Goal: Transaction & Acquisition: Purchase product/service

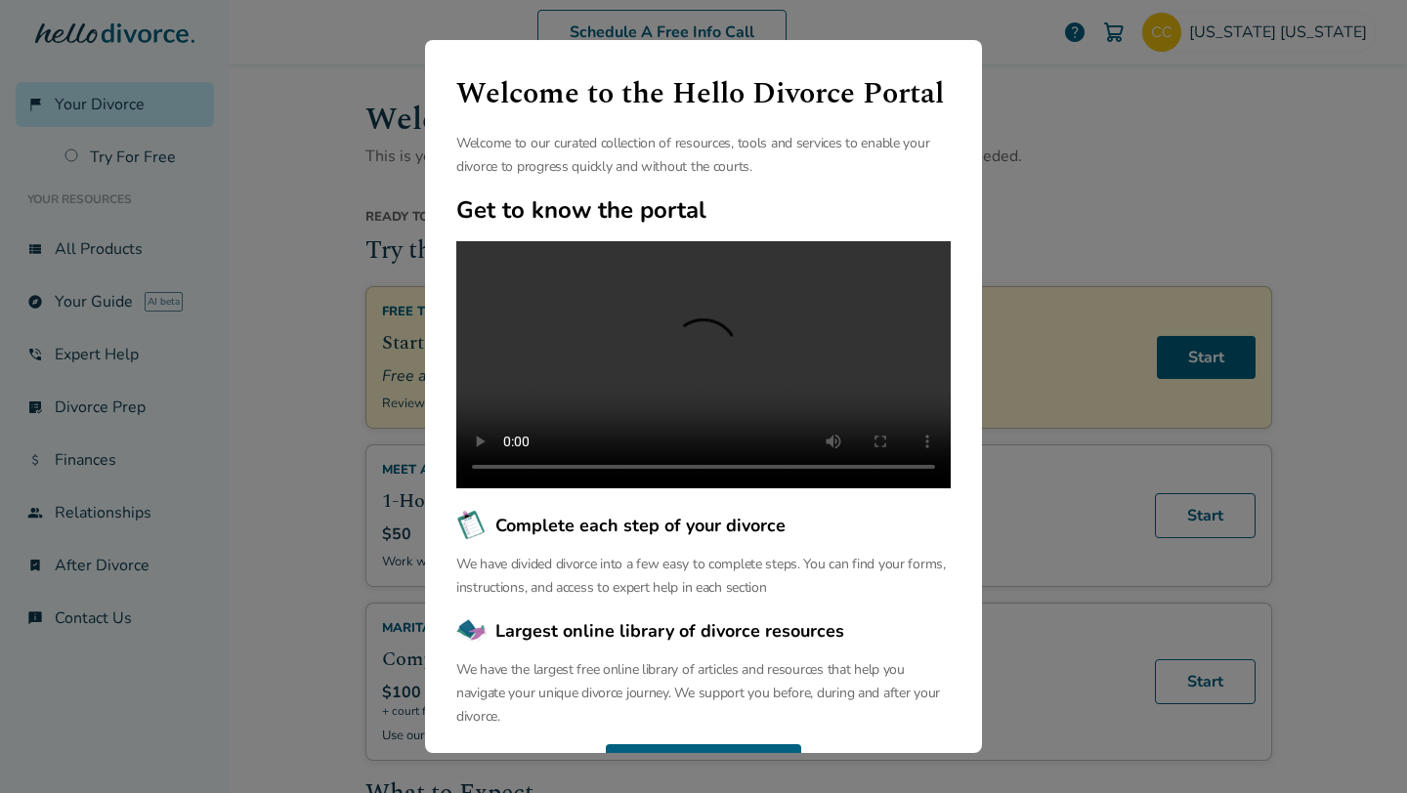
scroll to position [96, 0]
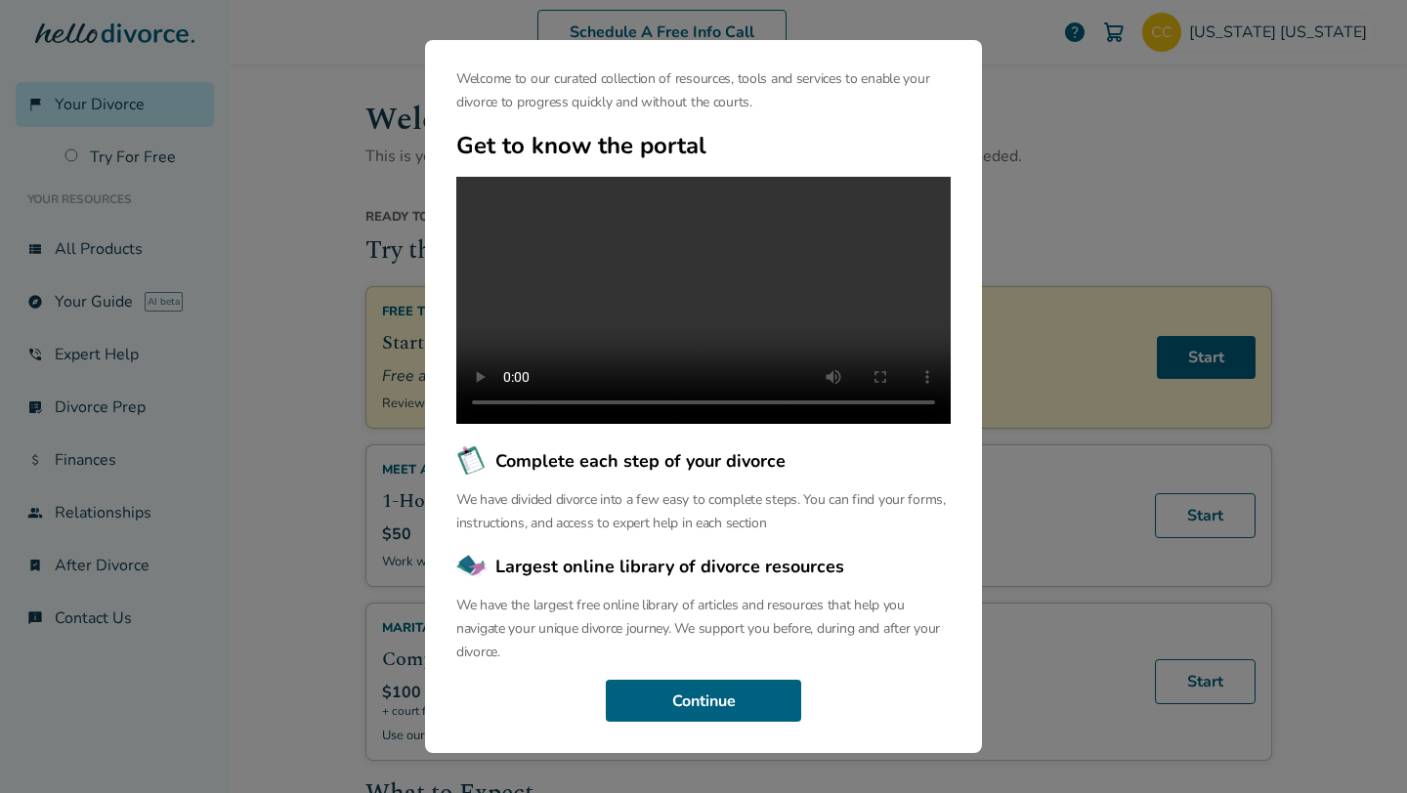
click at [346, 529] on div "Welcome to the Hello Divorce Portal Welcome to our curated collection of resour…" at bounding box center [703, 396] width 1407 height 793
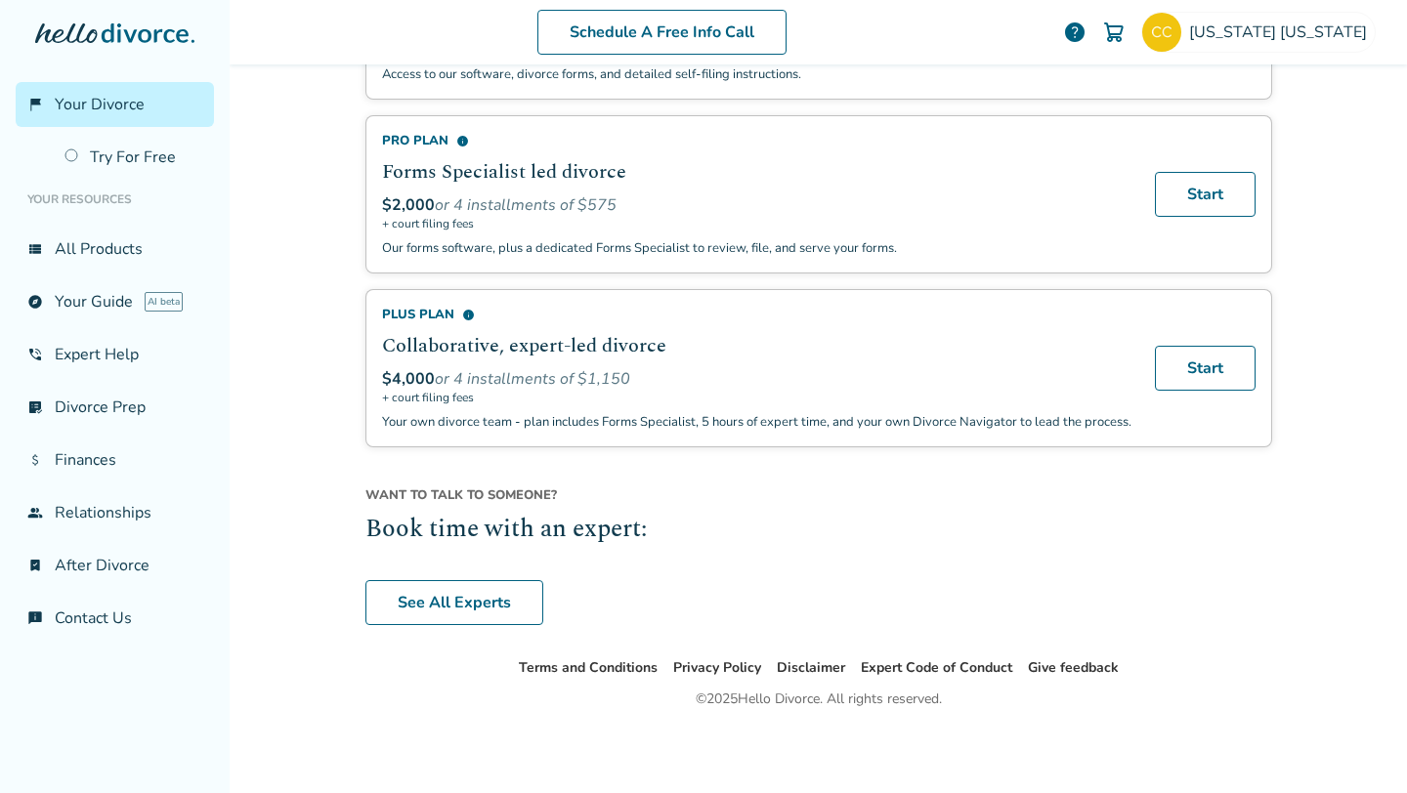
scroll to position [0, 0]
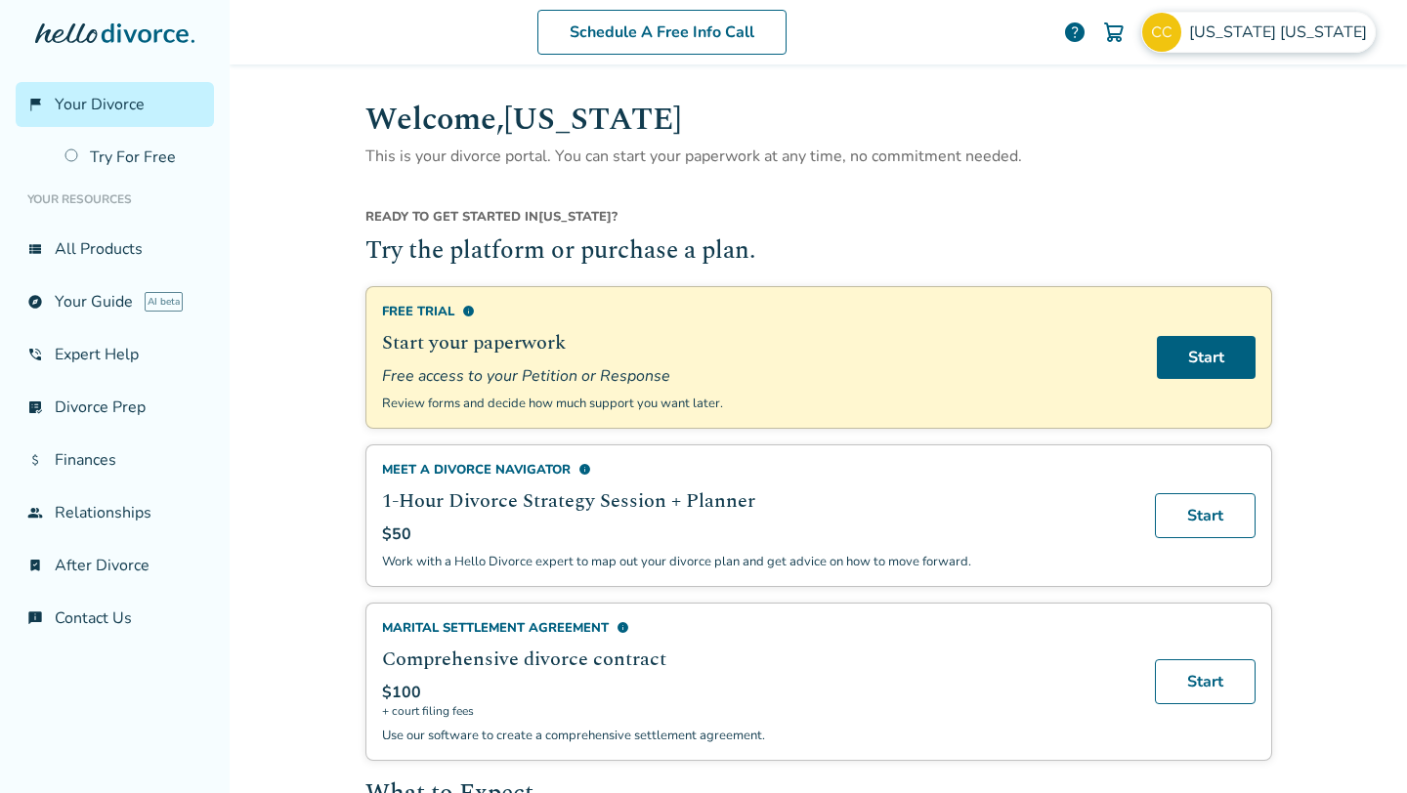
click at [1295, 38] on span "California California" at bounding box center [1282, 31] width 186 height 21
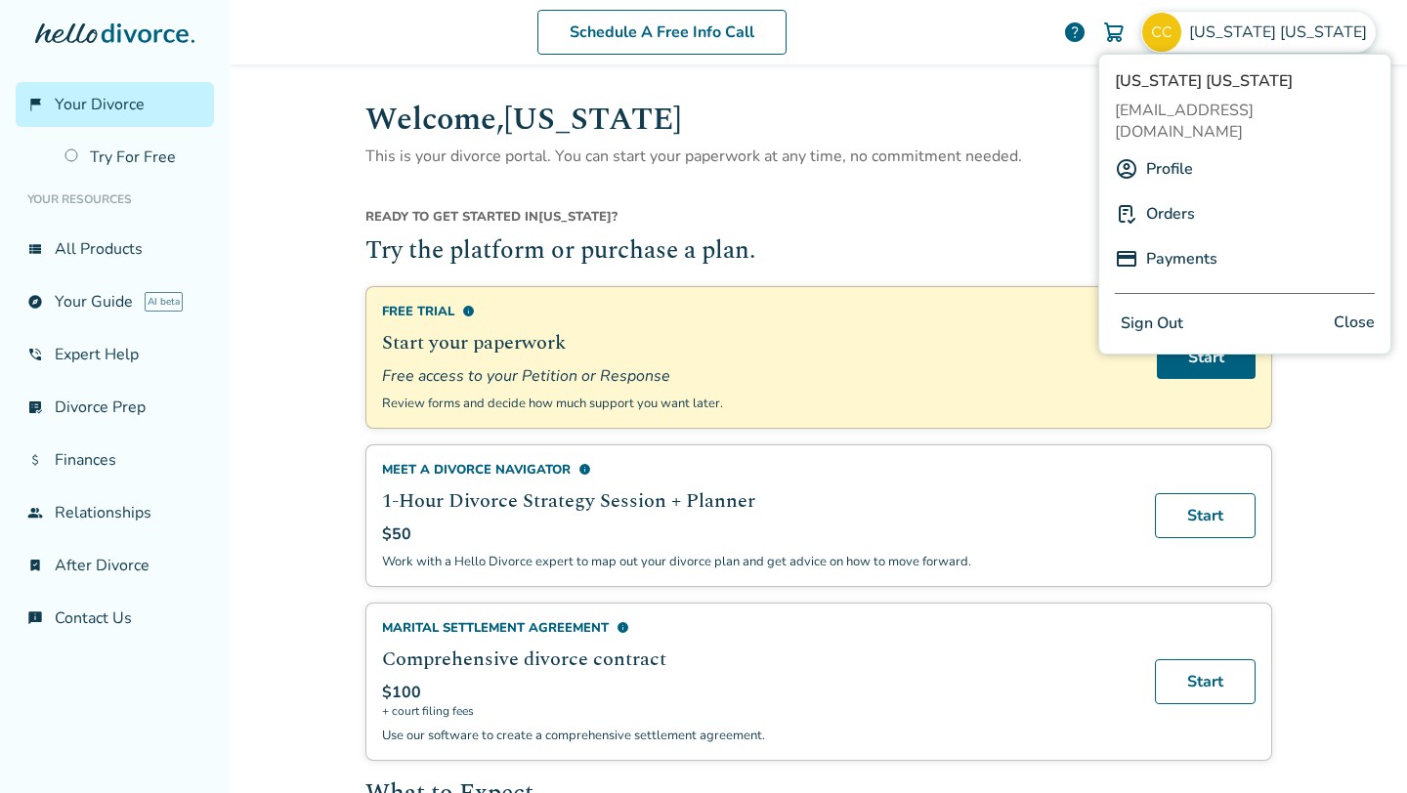
click at [1034, 114] on h1 "Welcome, California" at bounding box center [818, 120] width 906 height 48
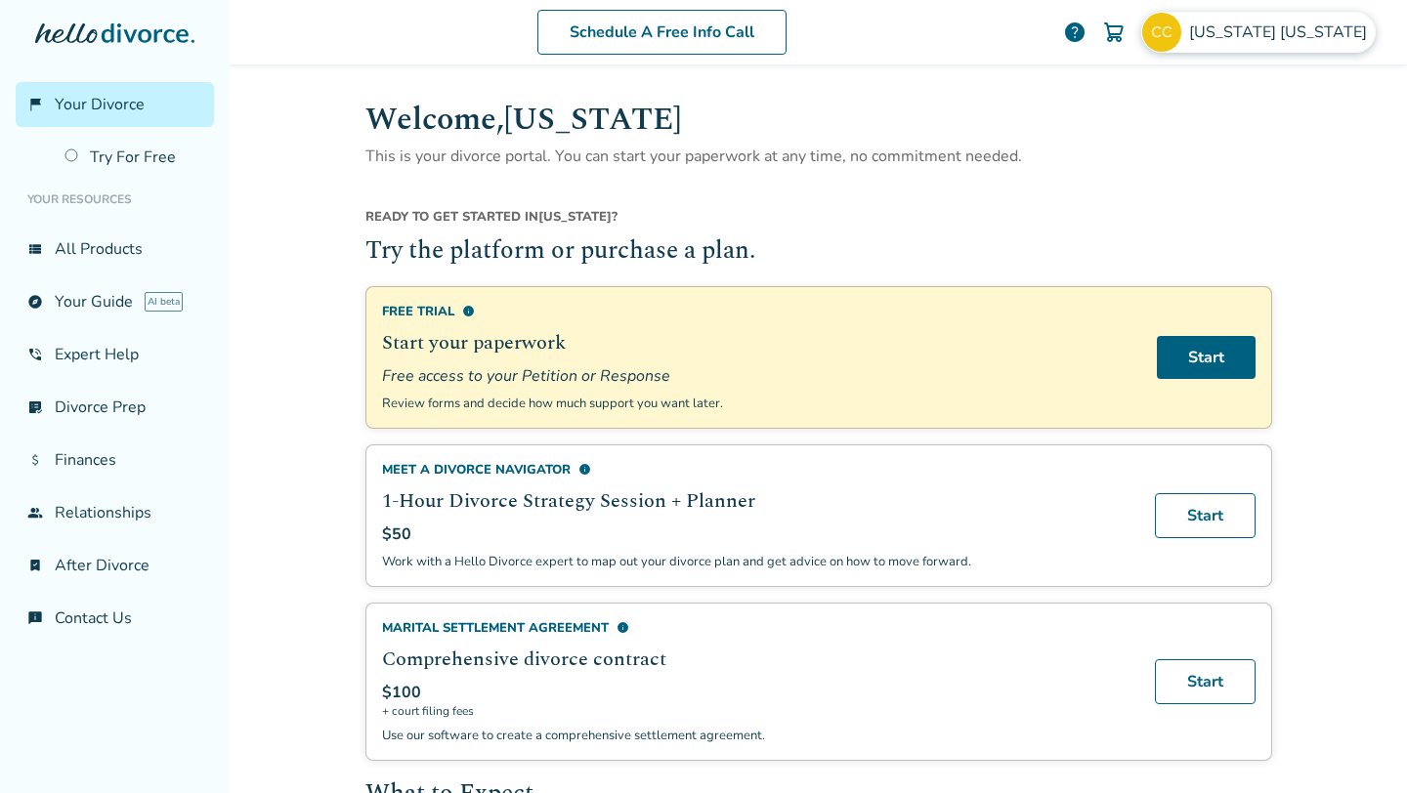
click at [1230, 26] on span "California California" at bounding box center [1282, 31] width 186 height 21
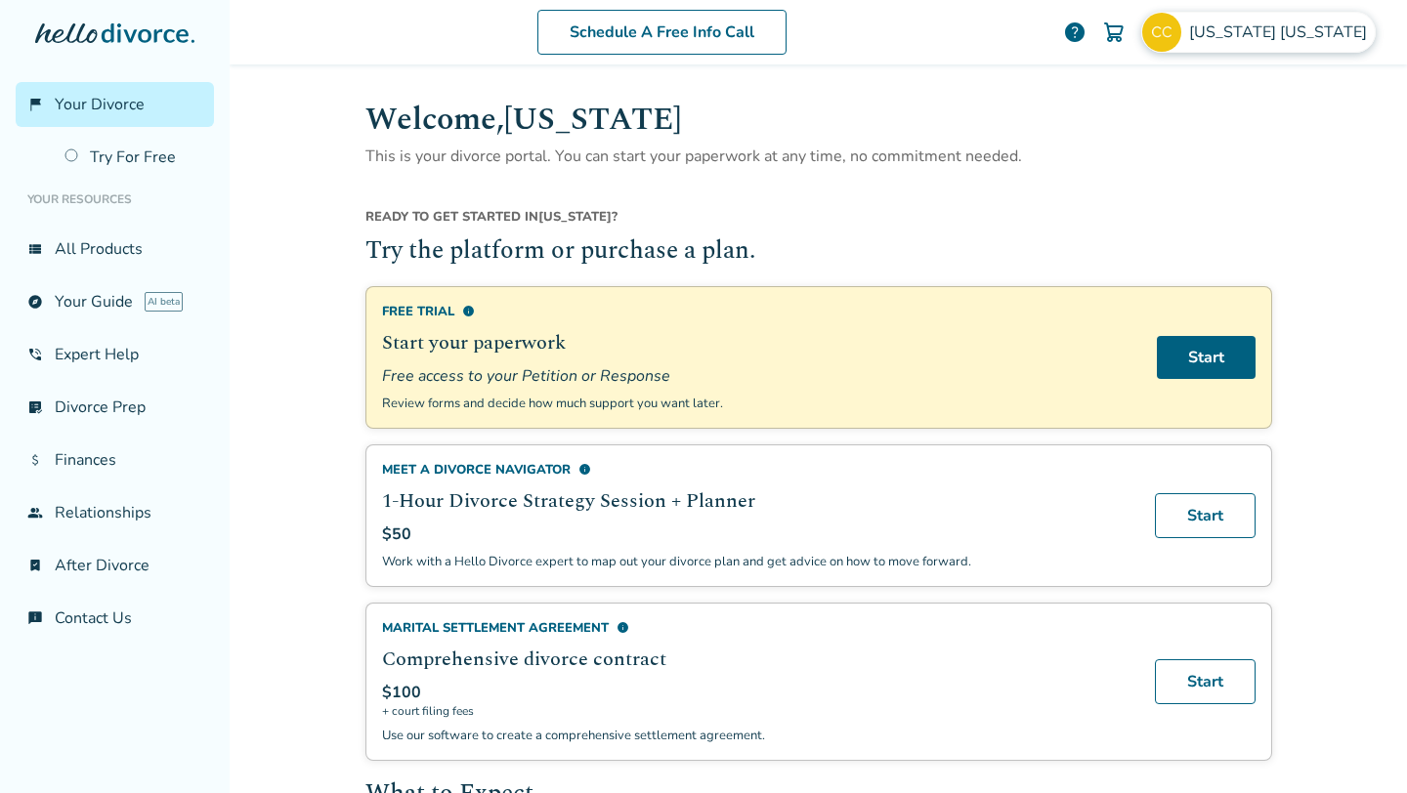
click at [1251, 34] on span "California California" at bounding box center [1282, 31] width 186 height 21
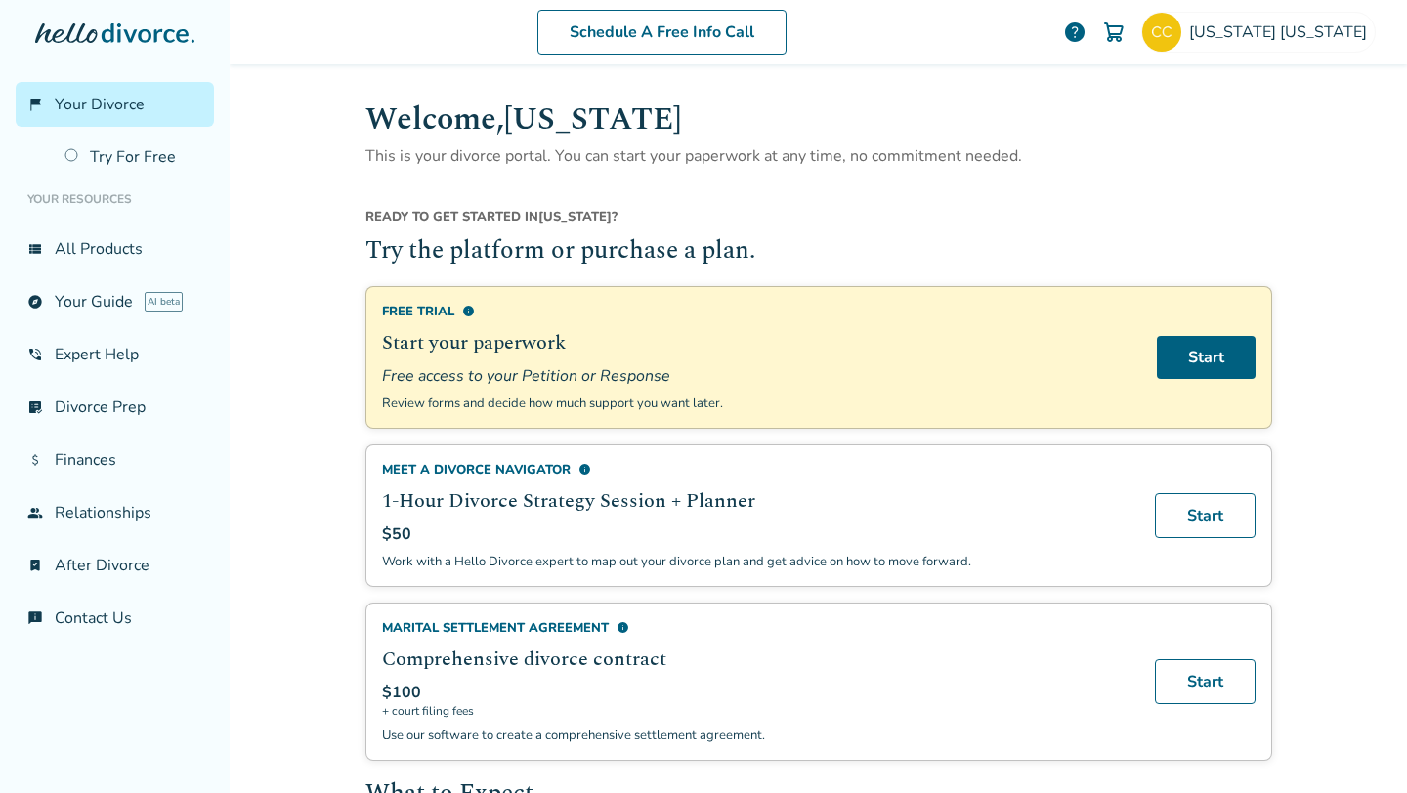
click at [74, 194] on li "Your Resources" at bounding box center [115, 199] width 198 height 39
click at [143, 249] on link "view_list All Products" at bounding box center [115, 249] width 198 height 45
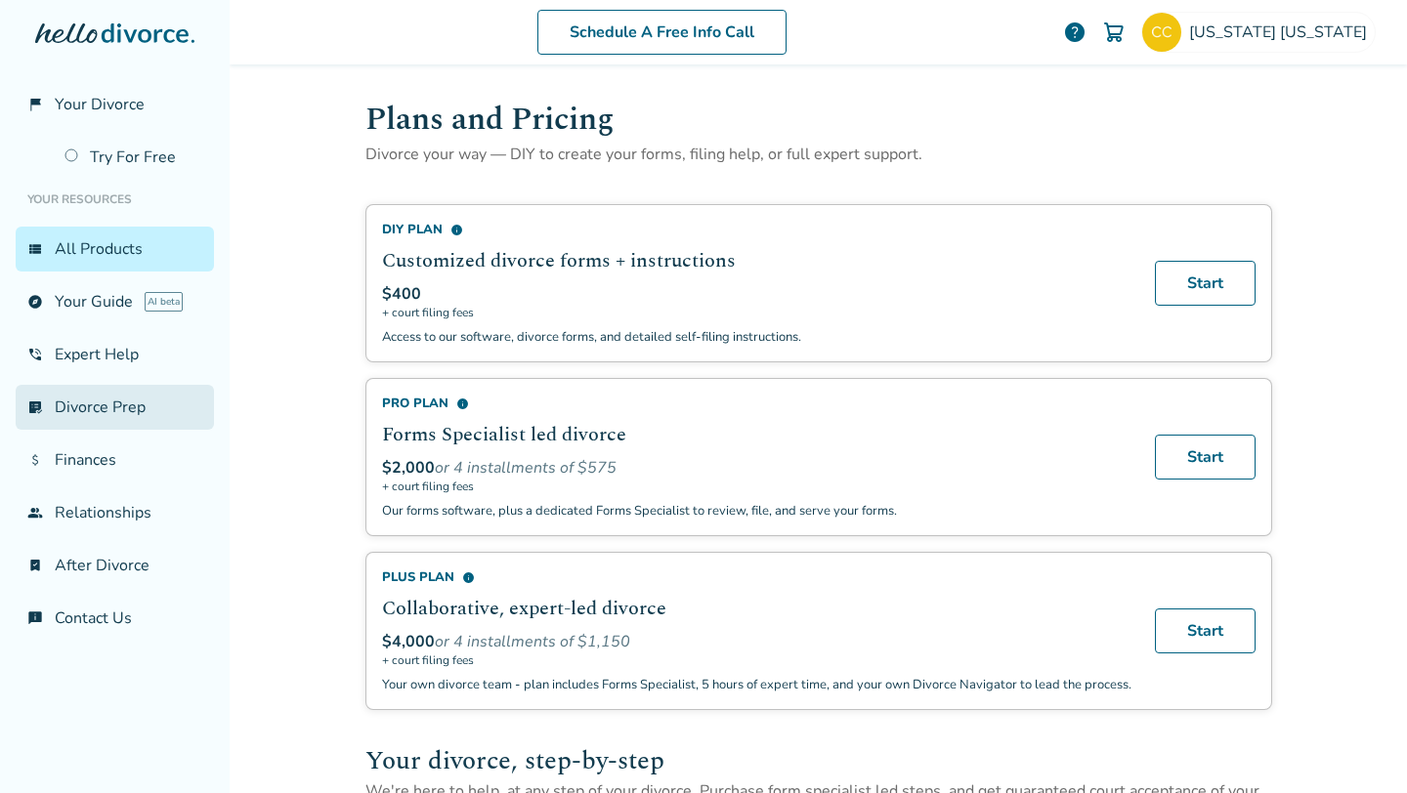
click at [97, 403] on link "list_alt_check Divorce Prep" at bounding box center [115, 407] width 198 height 45
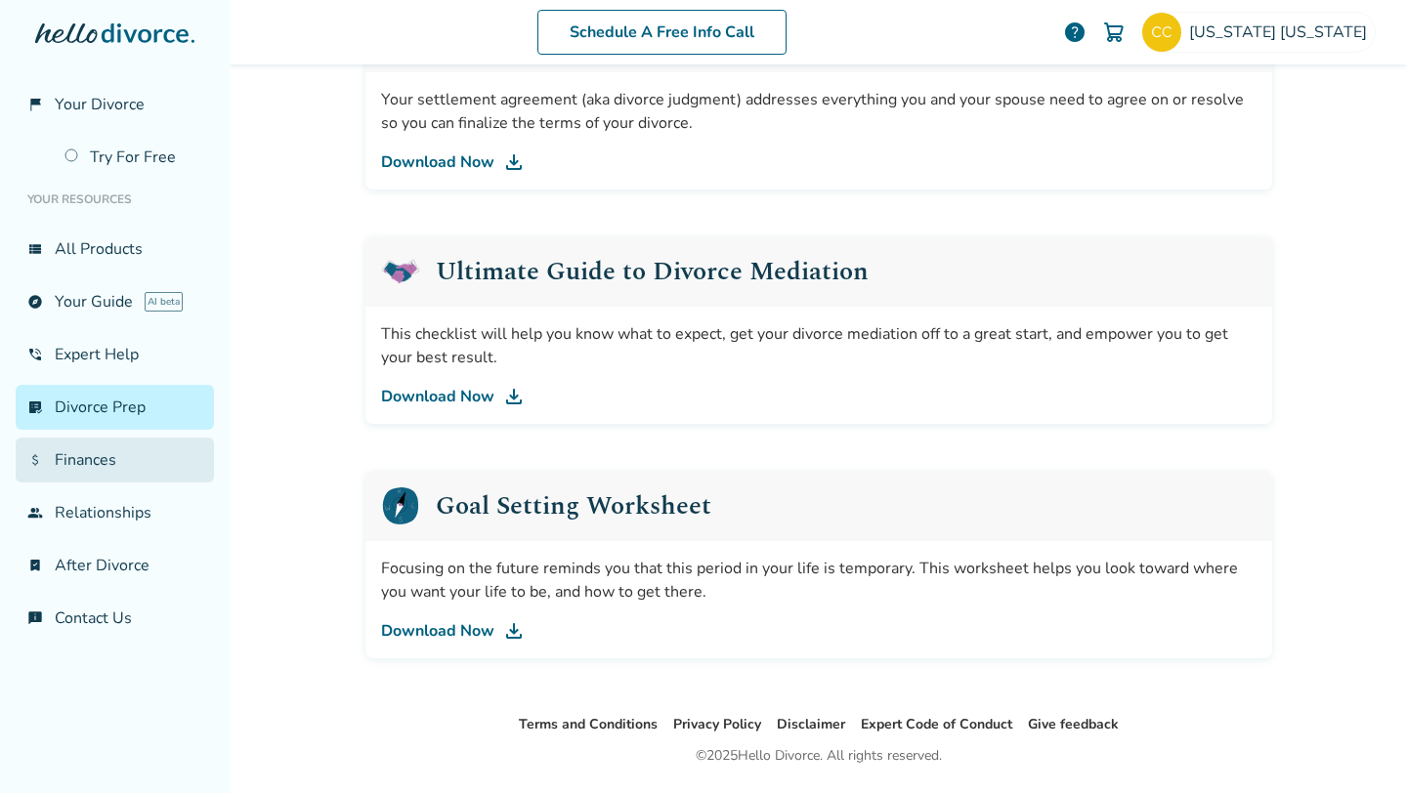
click at [78, 441] on link "attach_money Finances" at bounding box center [115, 460] width 198 height 45
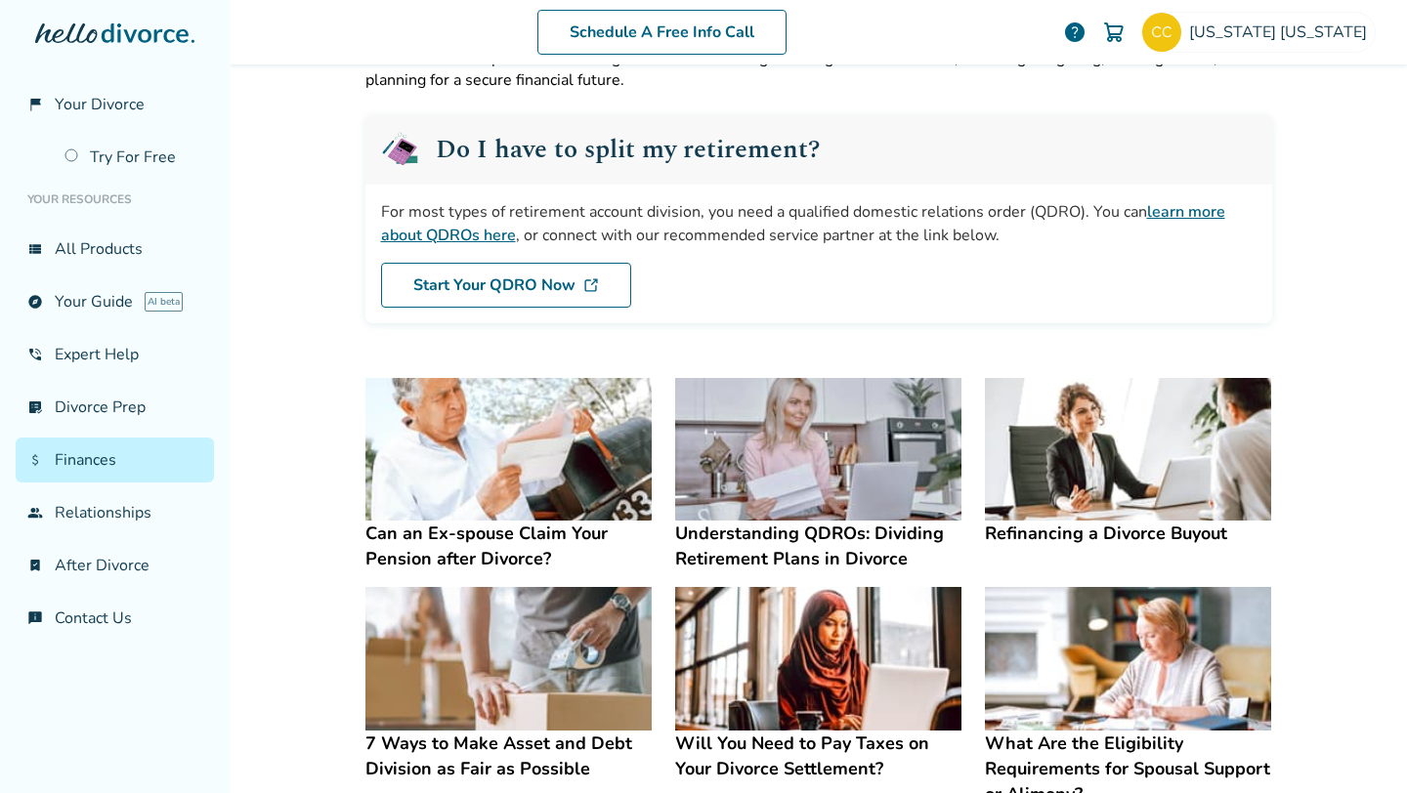
click at [309, 424] on div "Schedule A Free Info Call California California help Schedule A Free Call Calif…" at bounding box center [818, 396] width 1177 height 793
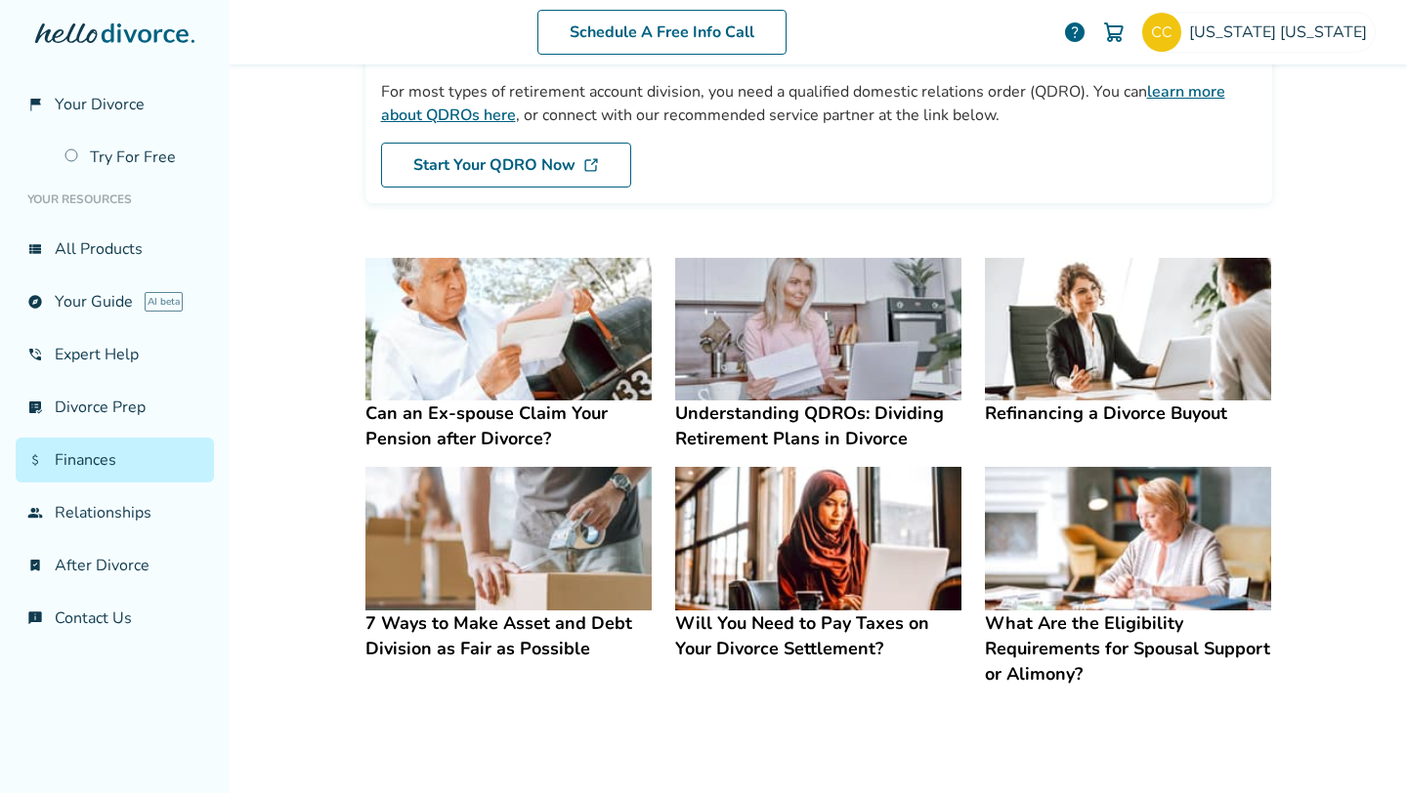
scroll to position [0, 0]
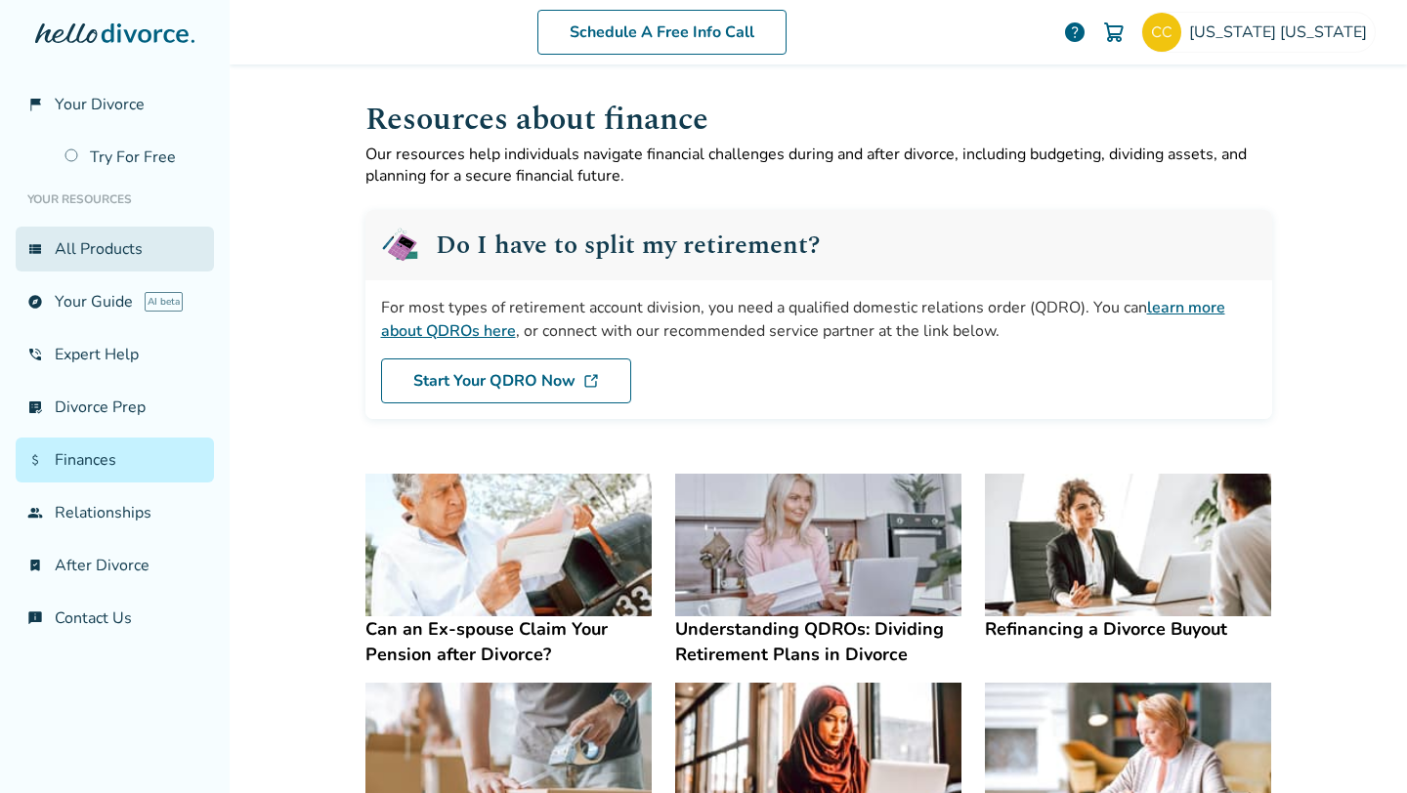
click at [143, 242] on link "view_list All Products" at bounding box center [115, 249] width 198 height 45
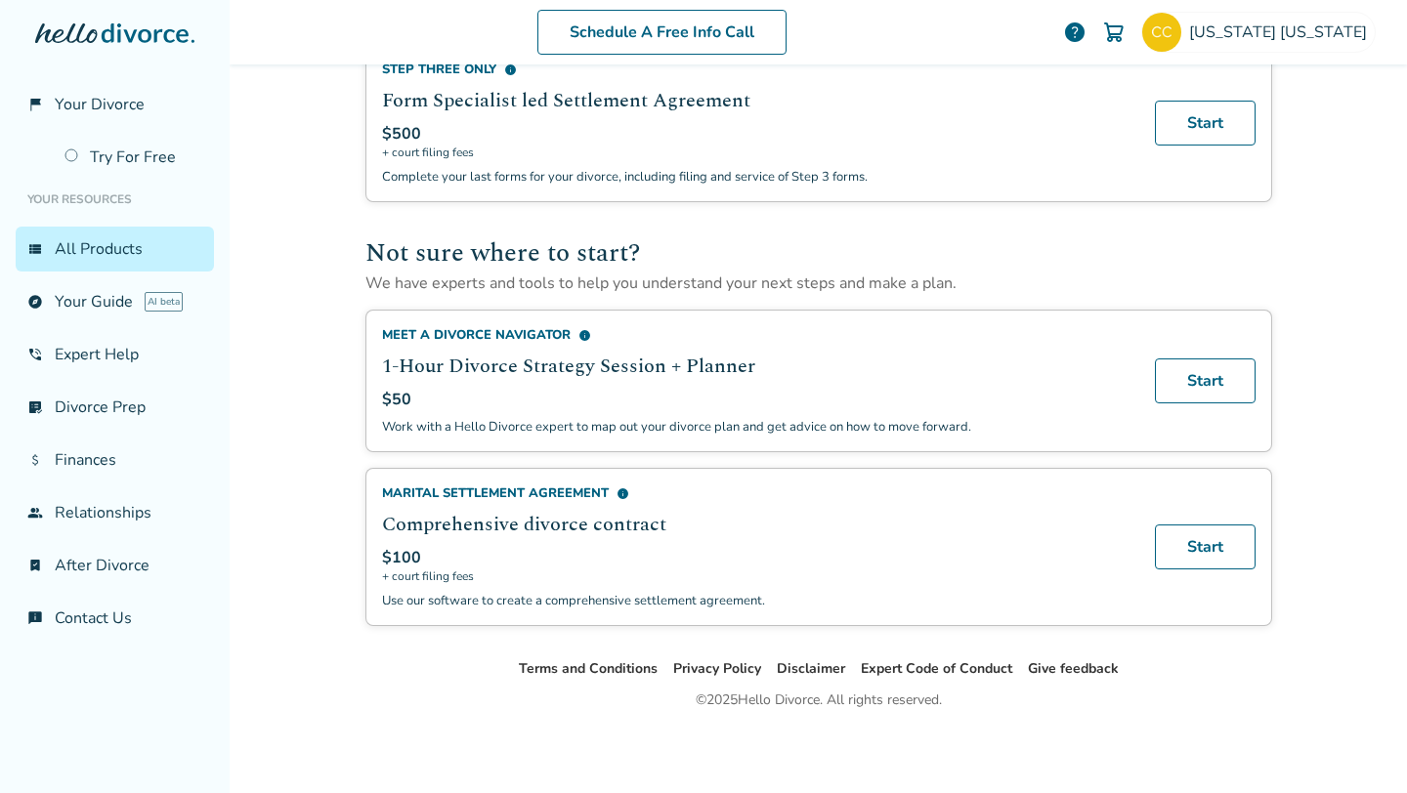
scroll to position [1145, 0]
click at [699, 370] on h2 "1-Hour Divorce Strategy Session + Planner" at bounding box center [756, 365] width 749 height 29
click at [611, 372] on h2 "1-Hour Divorce Strategy Session + Planner" at bounding box center [756, 365] width 749 height 29
click at [433, 372] on h2 "1-Hour Divorce Strategy Session + Planner" at bounding box center [756, 365] width 749 height 29
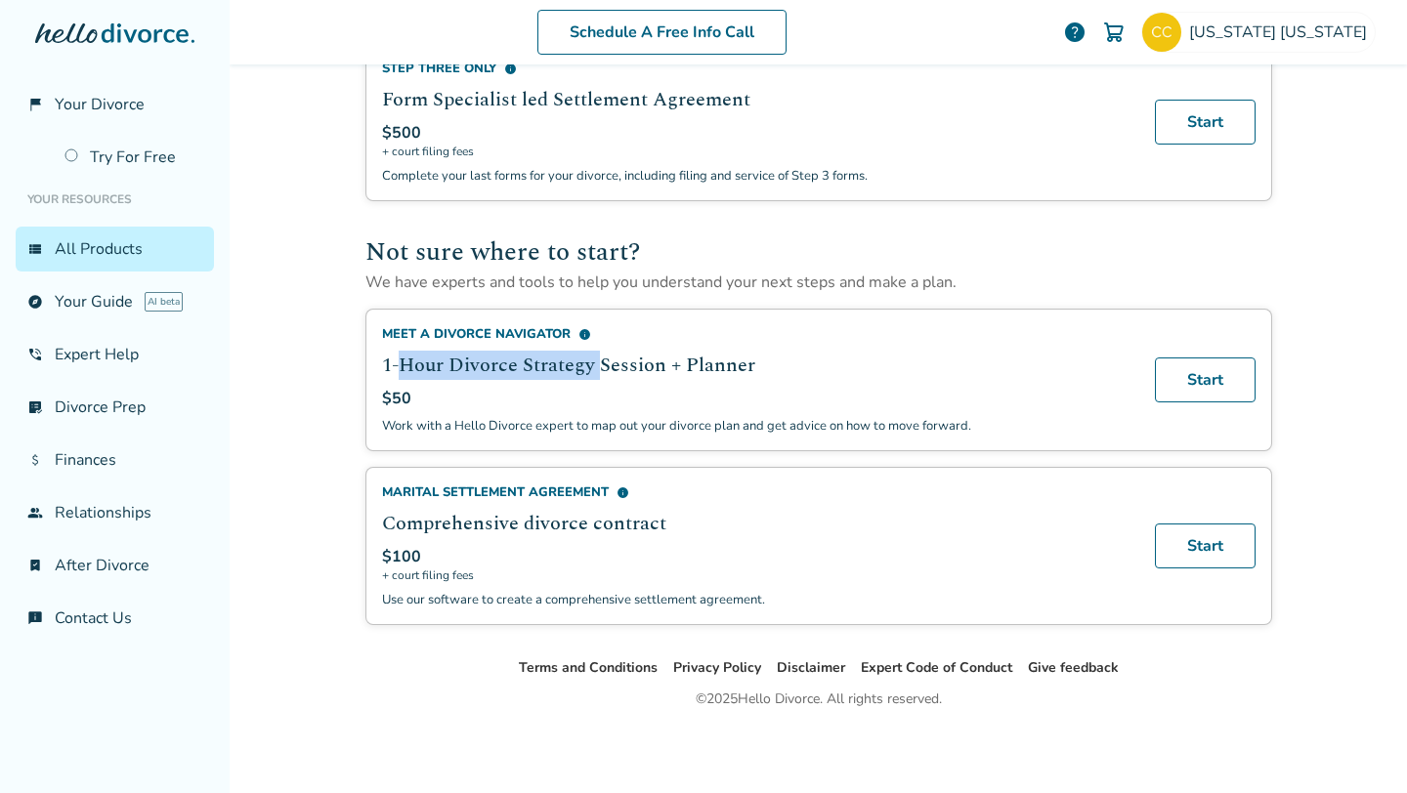
drag, startPoint x: 433, startPoint y: 372, endPoint x: 591, endPoint y: 379, distance: 158.4
click at [591, 379] on h2 "1-Hour Divorce Strategy Session + Planner" at bounding box center [756, 365] width 749 height 29
click at [546, 433] on p "Work with a Hello Divorce expert to map out your divorce plan and get advice on…" at bounding box center [756, 426] width 749 height 18
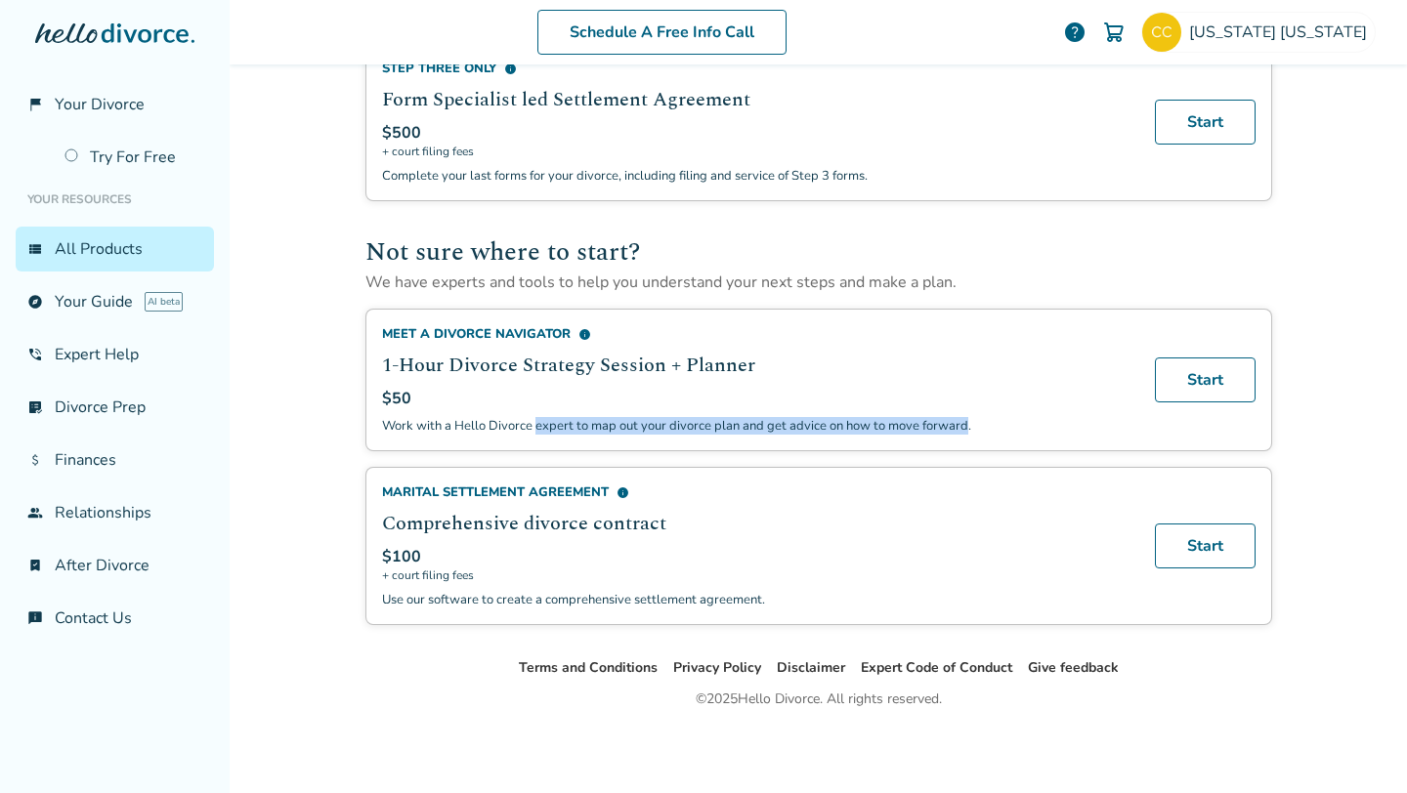
drag, startPoint x: 546, startPoint y: 433, endPoint x: 931, endPoint y: 437, distance: 384.9
click at [931, 435] on p "Work with a Hello Divorce expert to map out your divorce plan and get advice on…" at bounding box center [756, 426] width 749 height 18
click at [907, 435] on p "Work with a Hello Divorce expert to map out your divorce plan and get advice on…" at bounding box center [756, 426] width 749 height 18
click at [1217, 378] on link "Start" at bounding box center [1205, 380] width 101 height 45
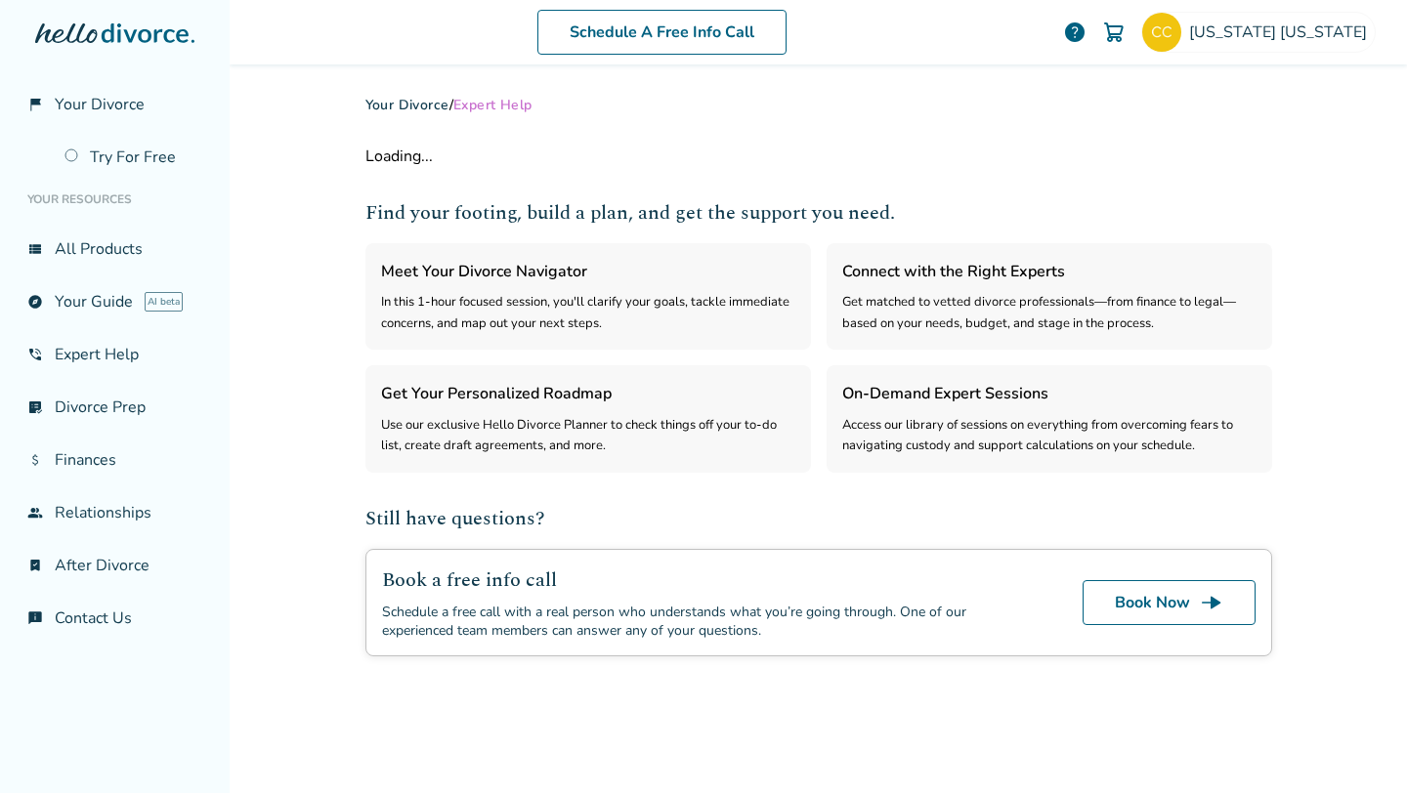
select select "***"
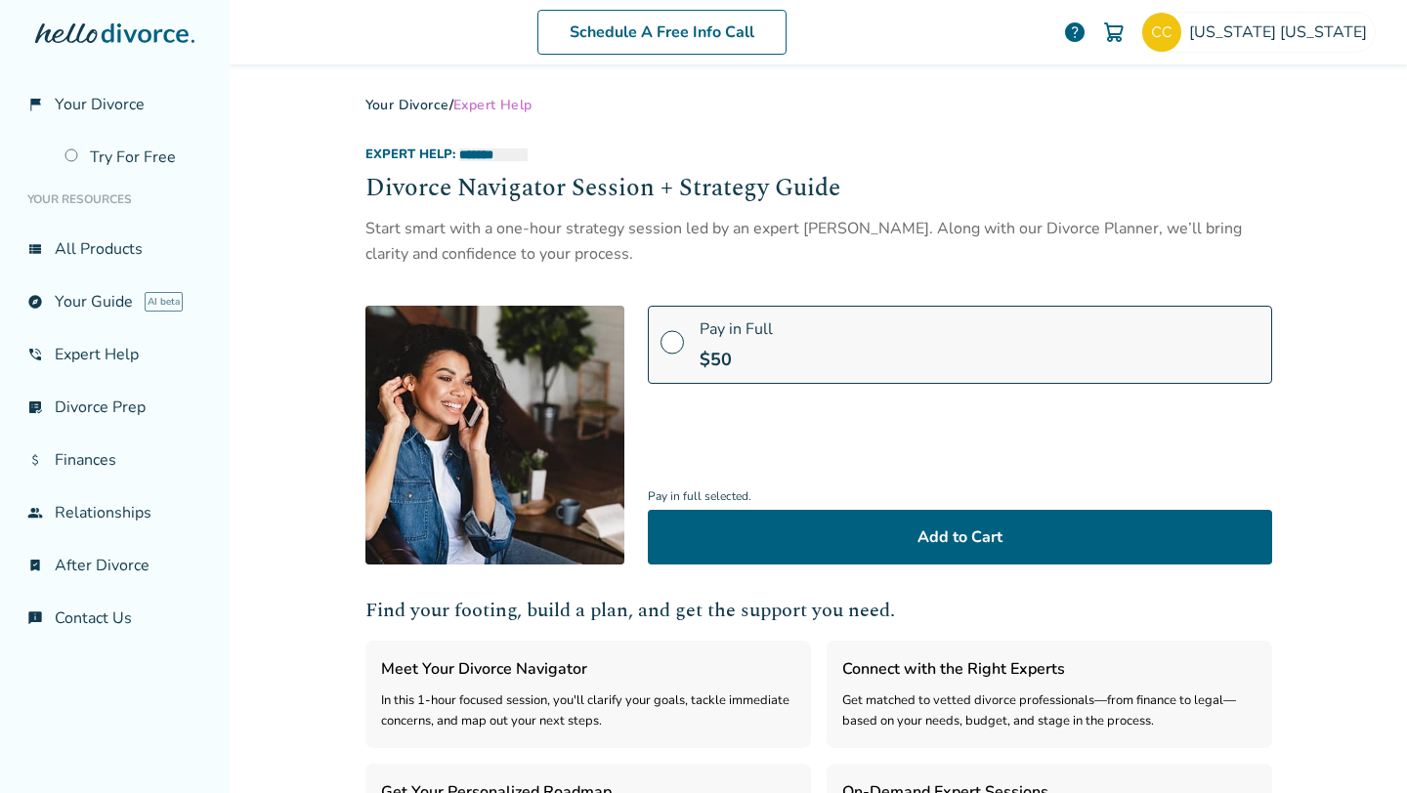
click at [816, 213] on div "**********" at bounding box center [818, 206] width 906 height 121
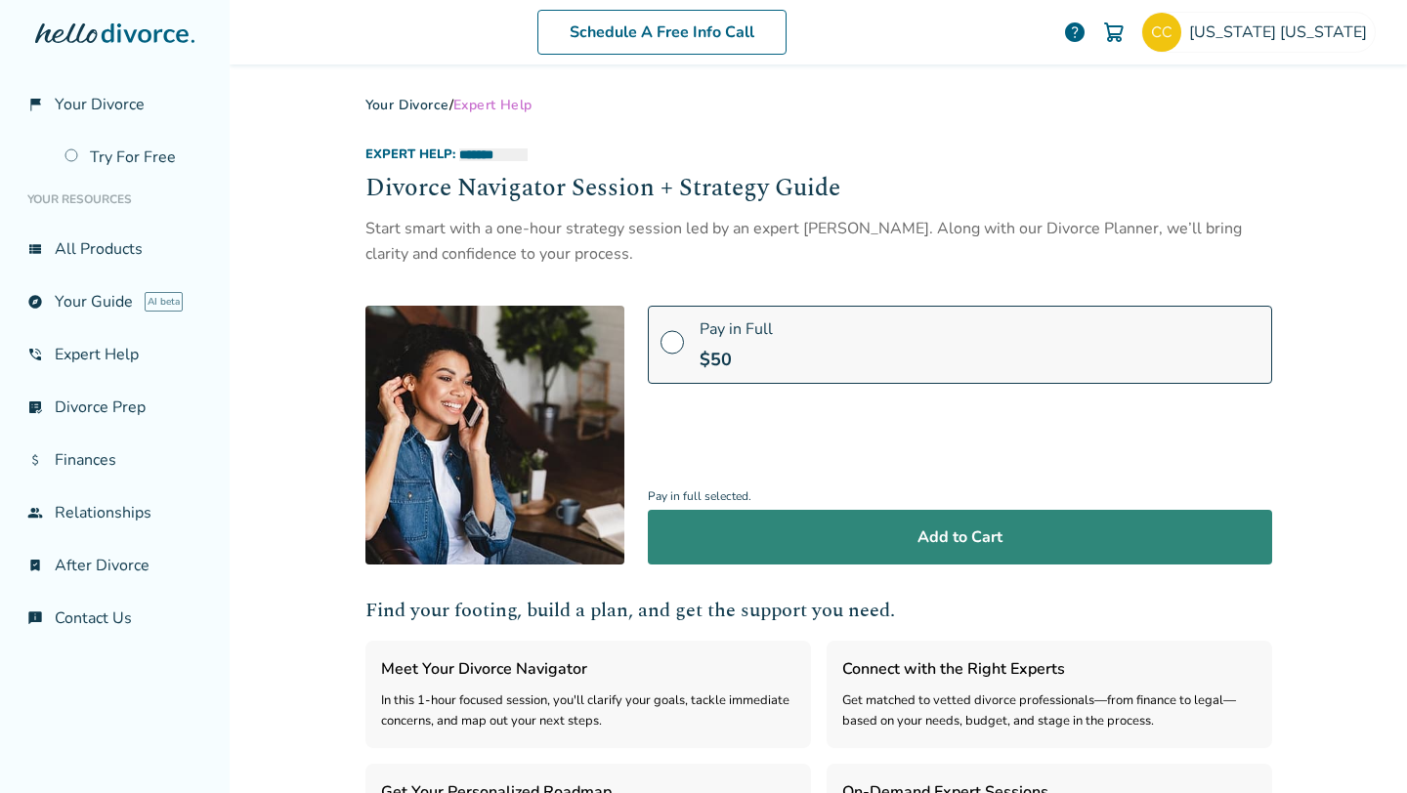
click at [745, 537] on button "Add to Cart" at bounding box center [960, 537] width 624 height 55
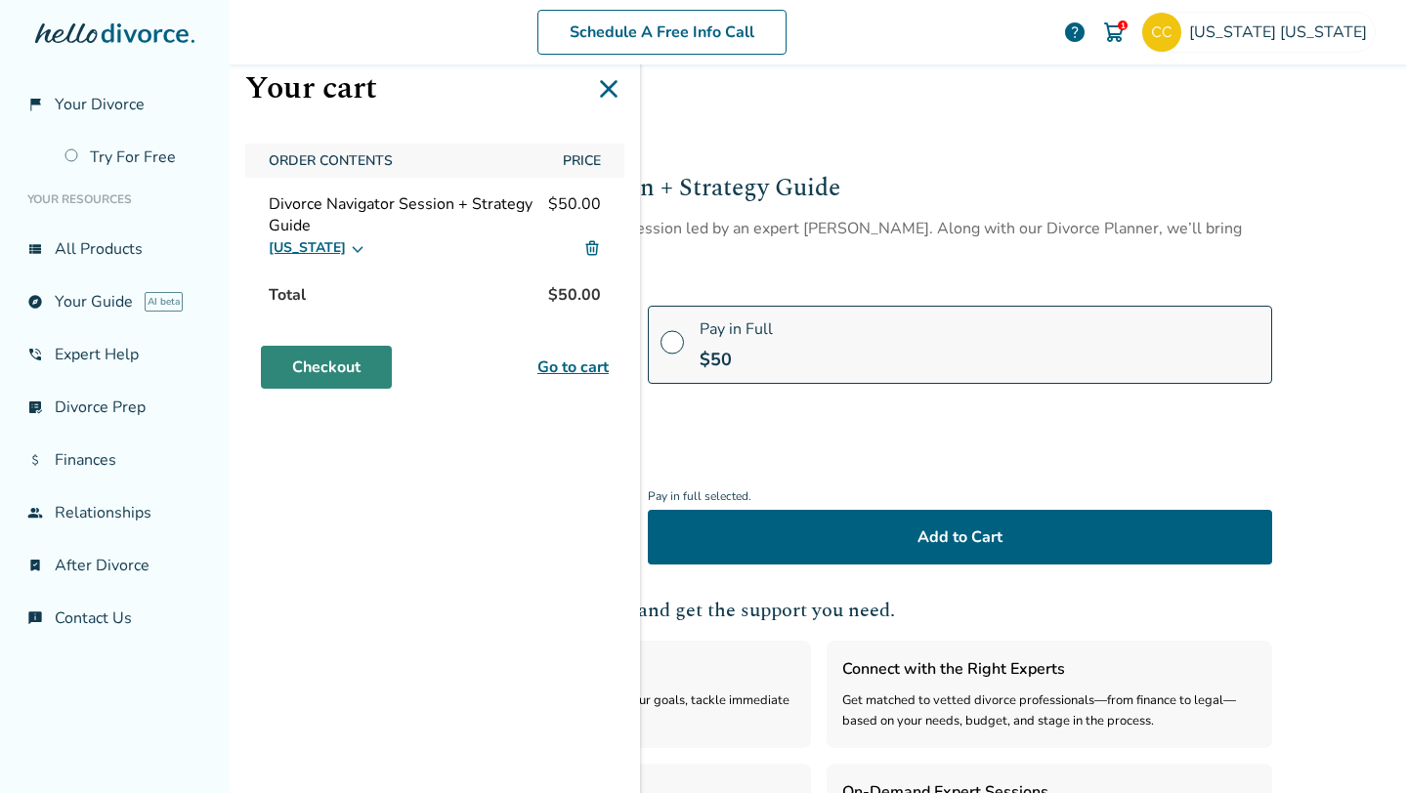
click at [346, 358] on link "Checkout" at bounding box center [326, 367] width 131 height 43
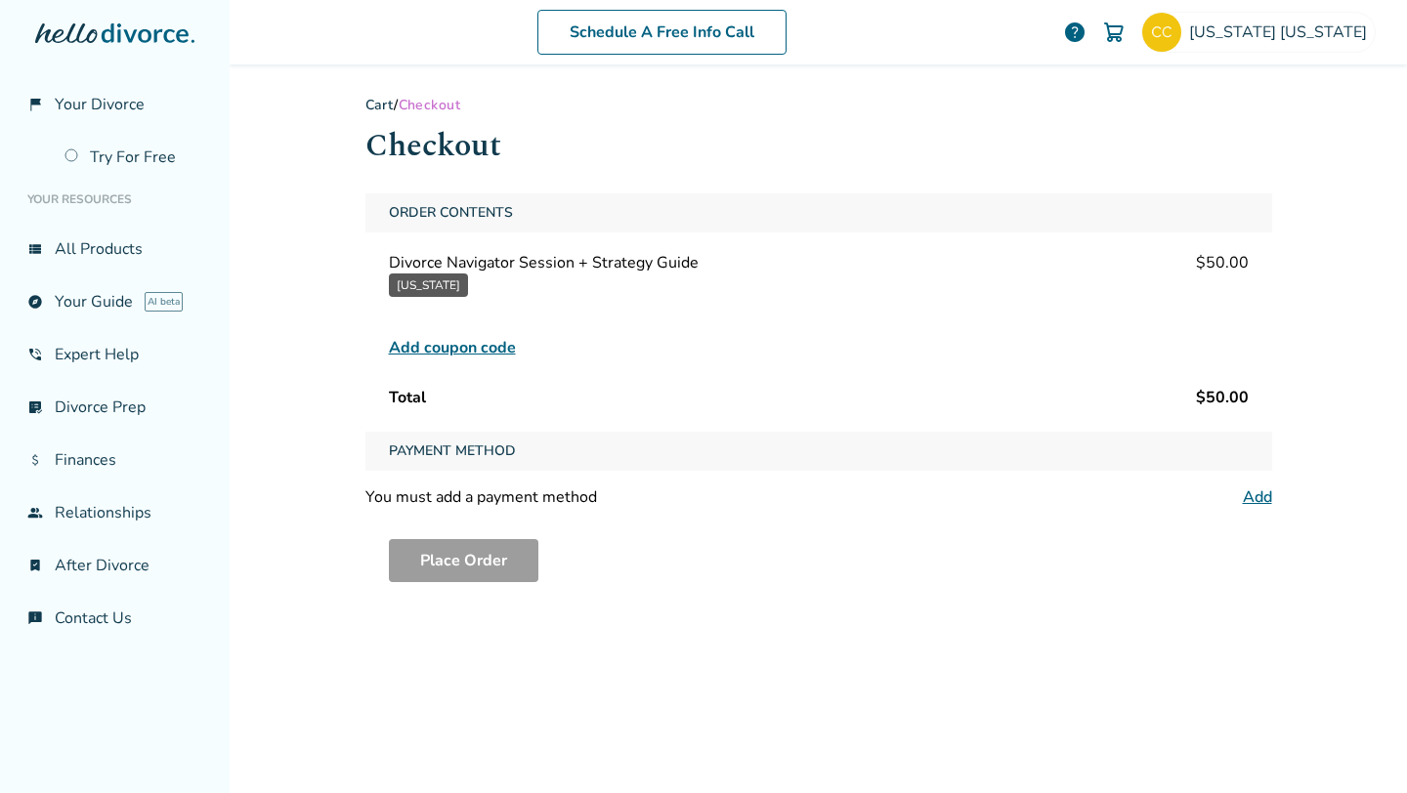
click at [438, 347] on span "Add coupon code" at bounding box center [452, 347] width 127 height 23
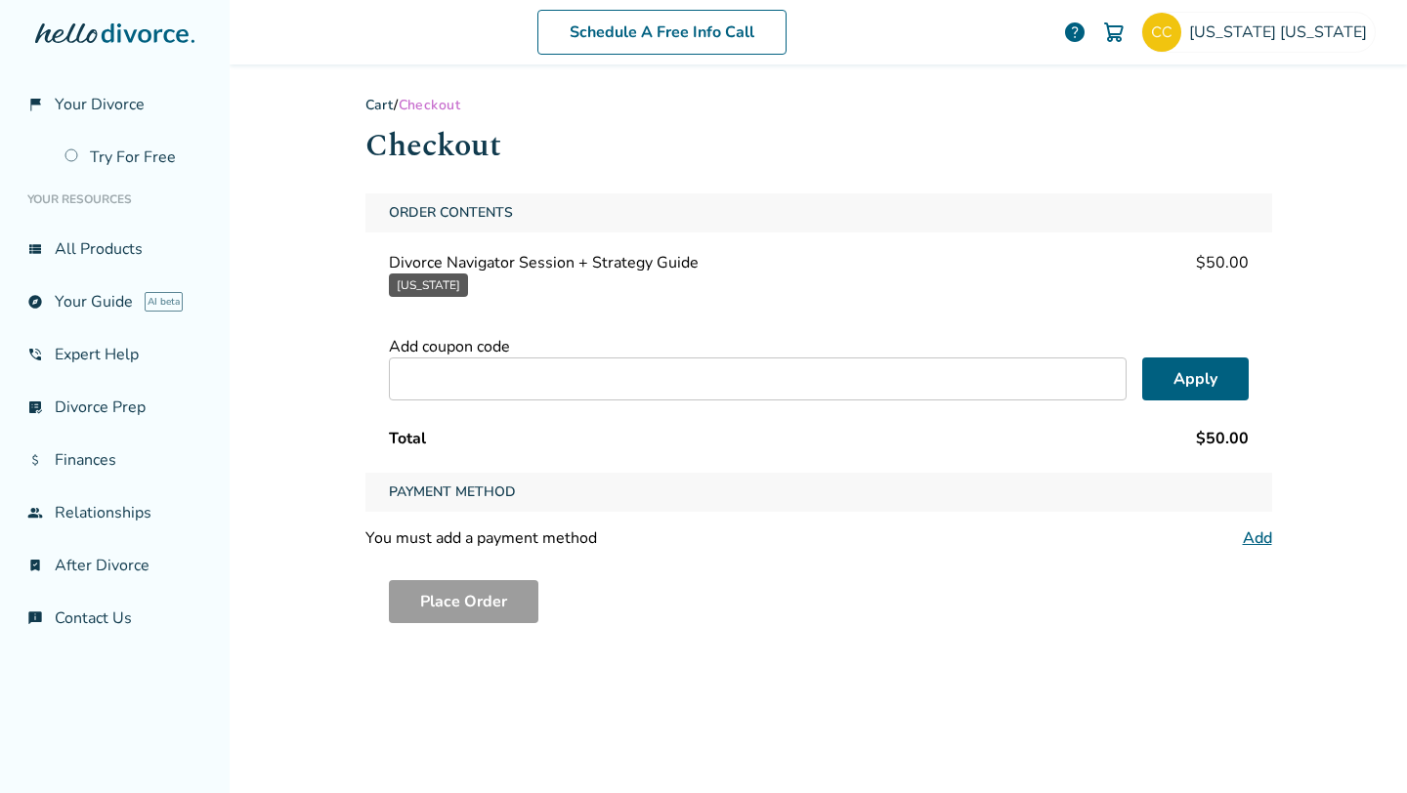
click at [569, 377] on input "text" at bounding box center [758, 379] width 738 height 43
paste input "**********"
type input "**********"
click at [1227, 385] on button "Apply" at bounding box center [1195, 379] width 106 height 43
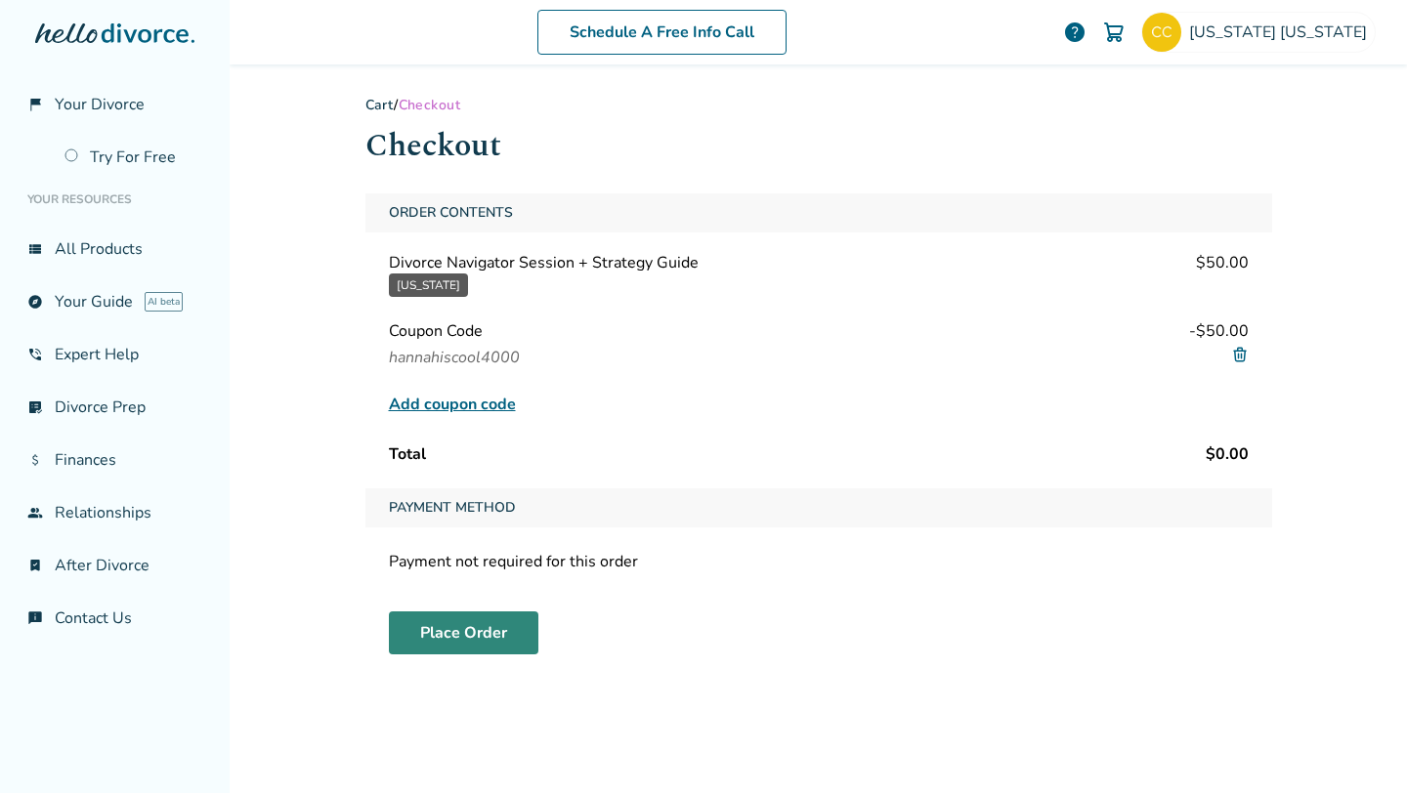
click at [479, 617] on button "Place Order" at bounding box center [463, 632] width 149 height 43
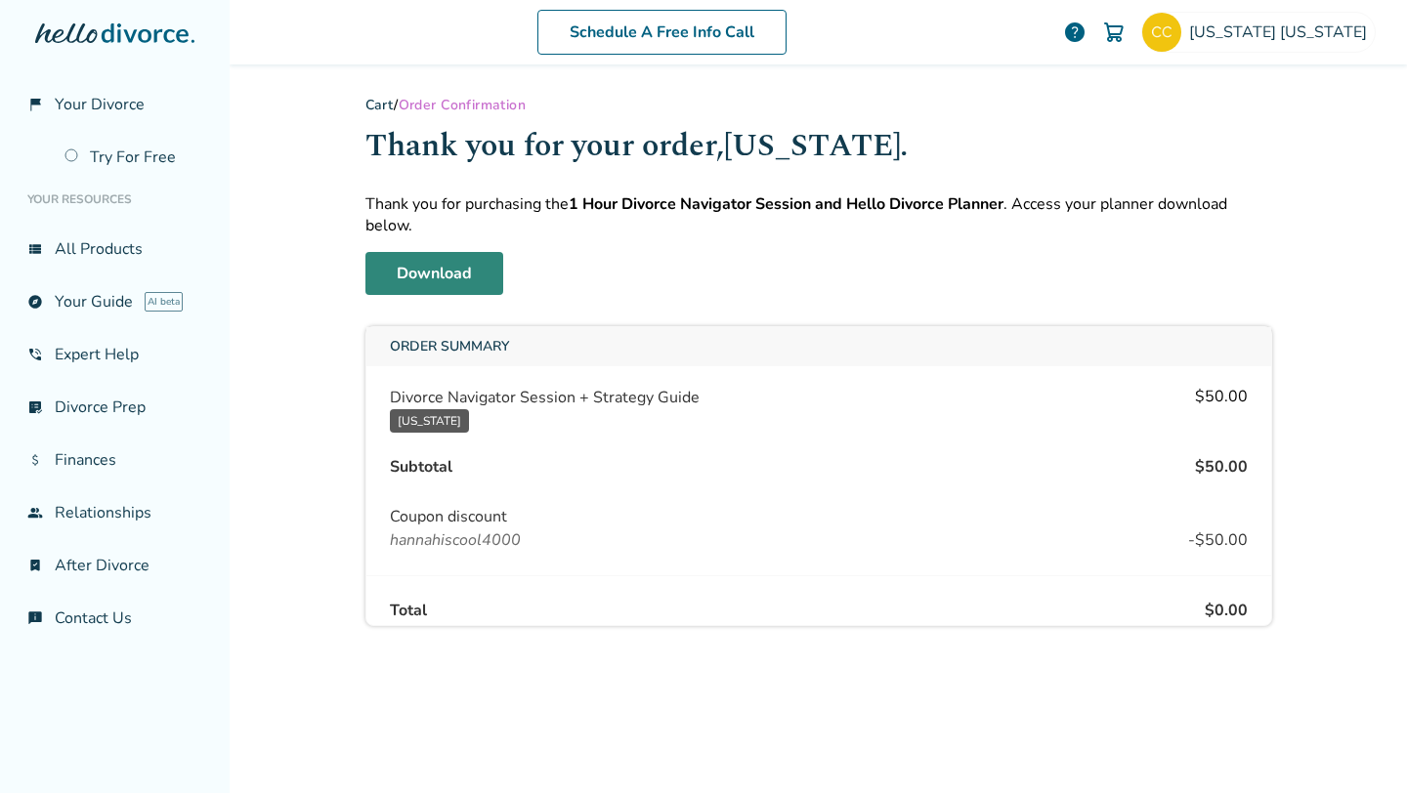
click at [419, 271] on link "Download" at bounding box center [434, 273] width 138 height 43
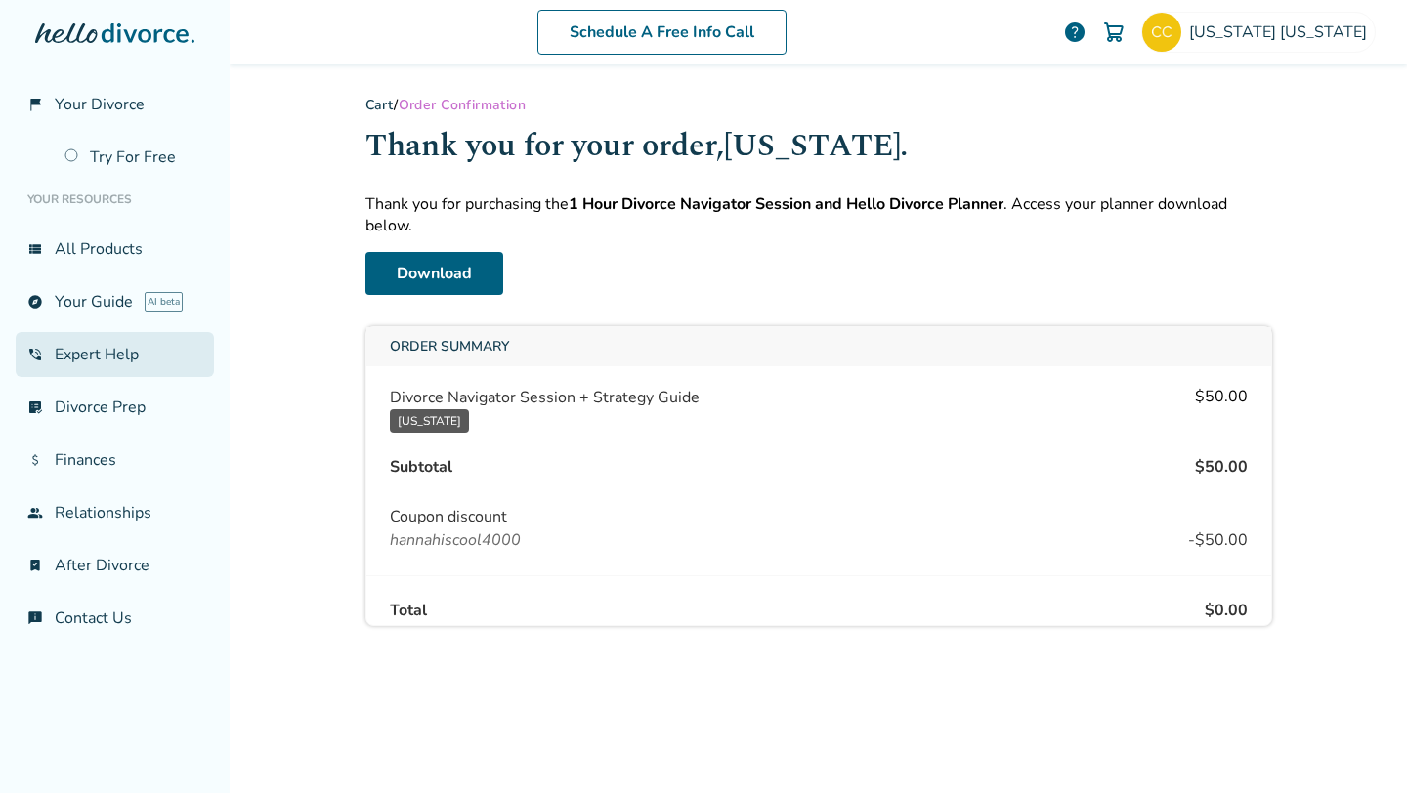
click at [143, 347] on link "phone_in_talk Expert Help" at bounding box center [115, 354] width 198 height 45
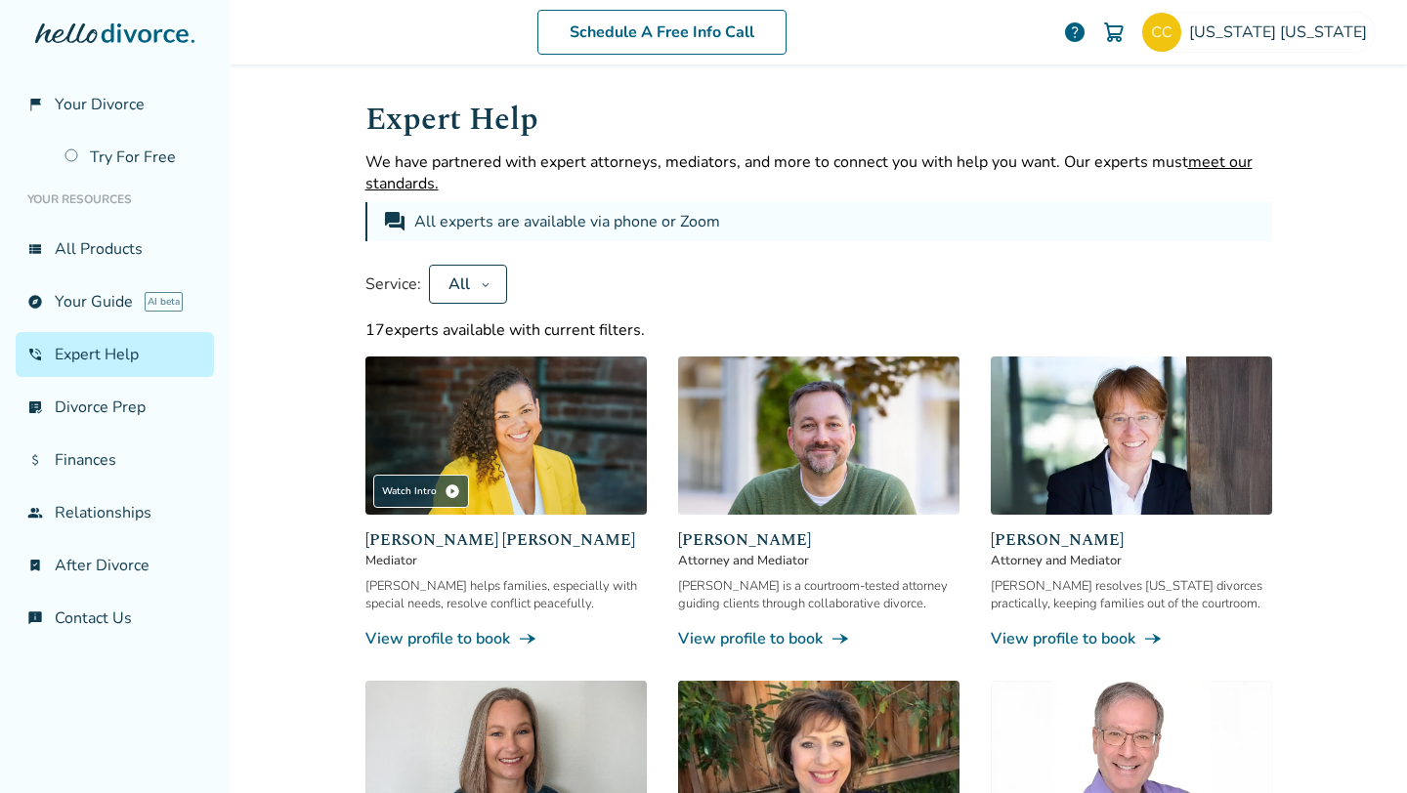
click at [486, 278] on icon at bounding box center [486, 284] width 10 height 16
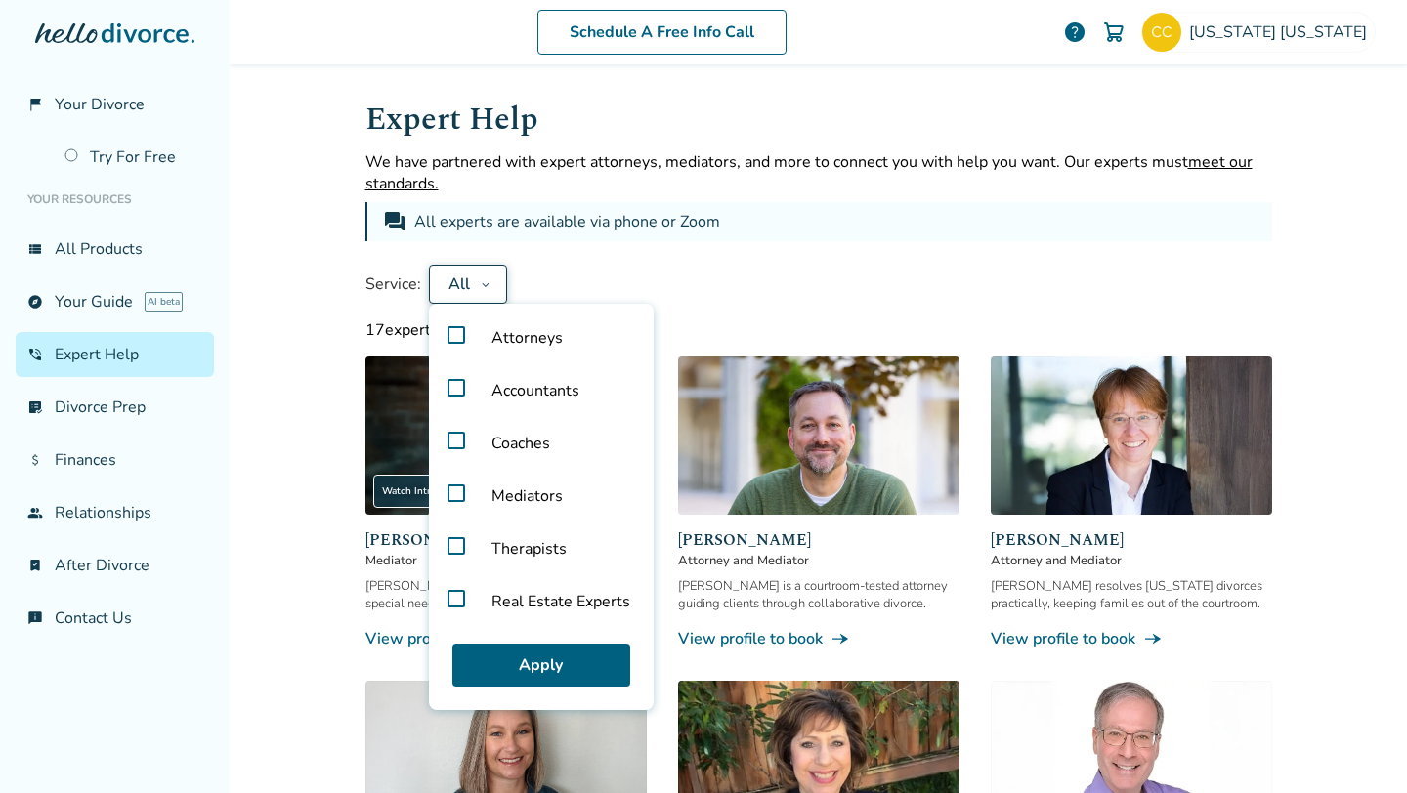
click at [449, 499] on label "Mediators" at bounding box center [541, 496] width 209 height 53
click at [515, 632] on div "Apply" at bounding box center [541, 665] width 209 height 74
click at [510, 645] on button "Apply" at bounding box center [541, 665] width 178 height 43
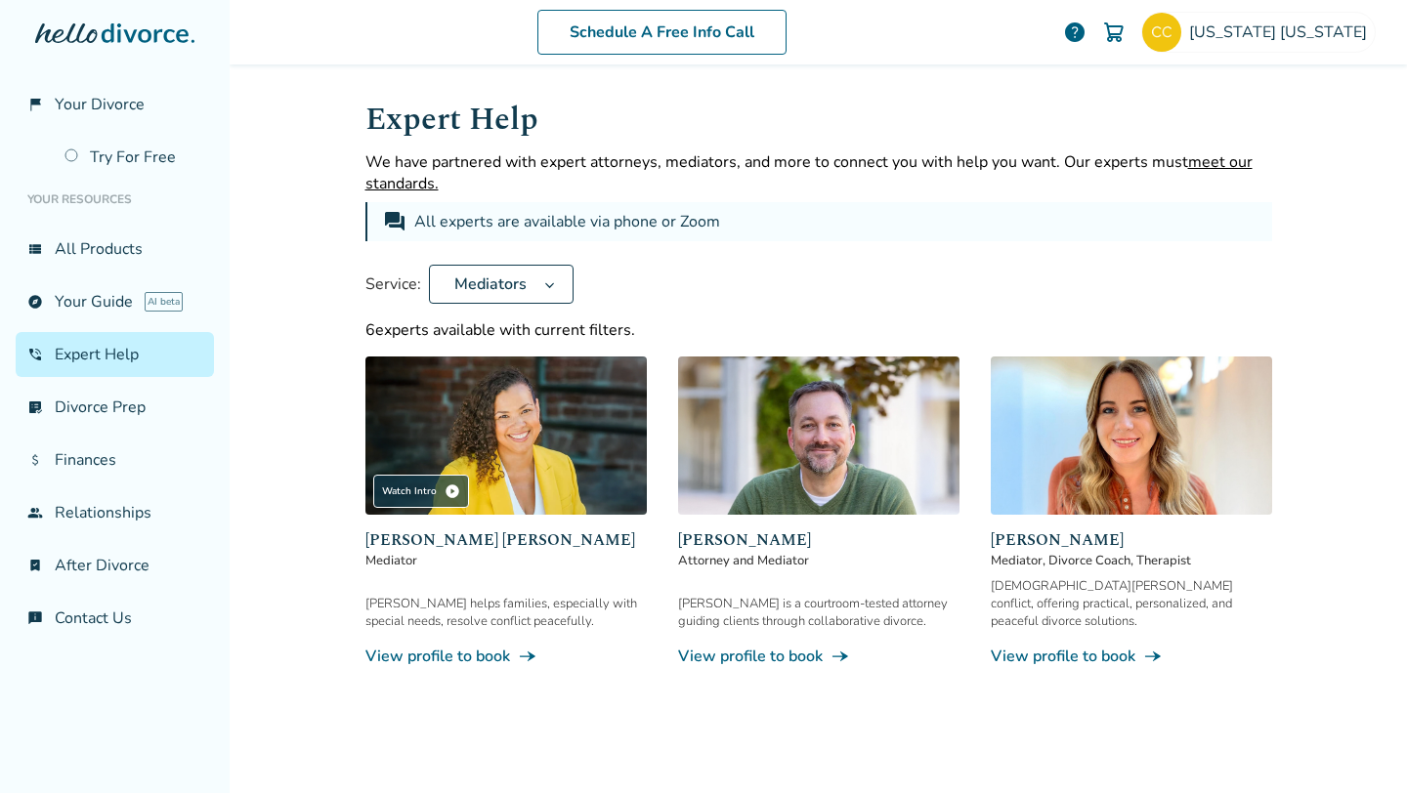
scroll to position [62, 0]
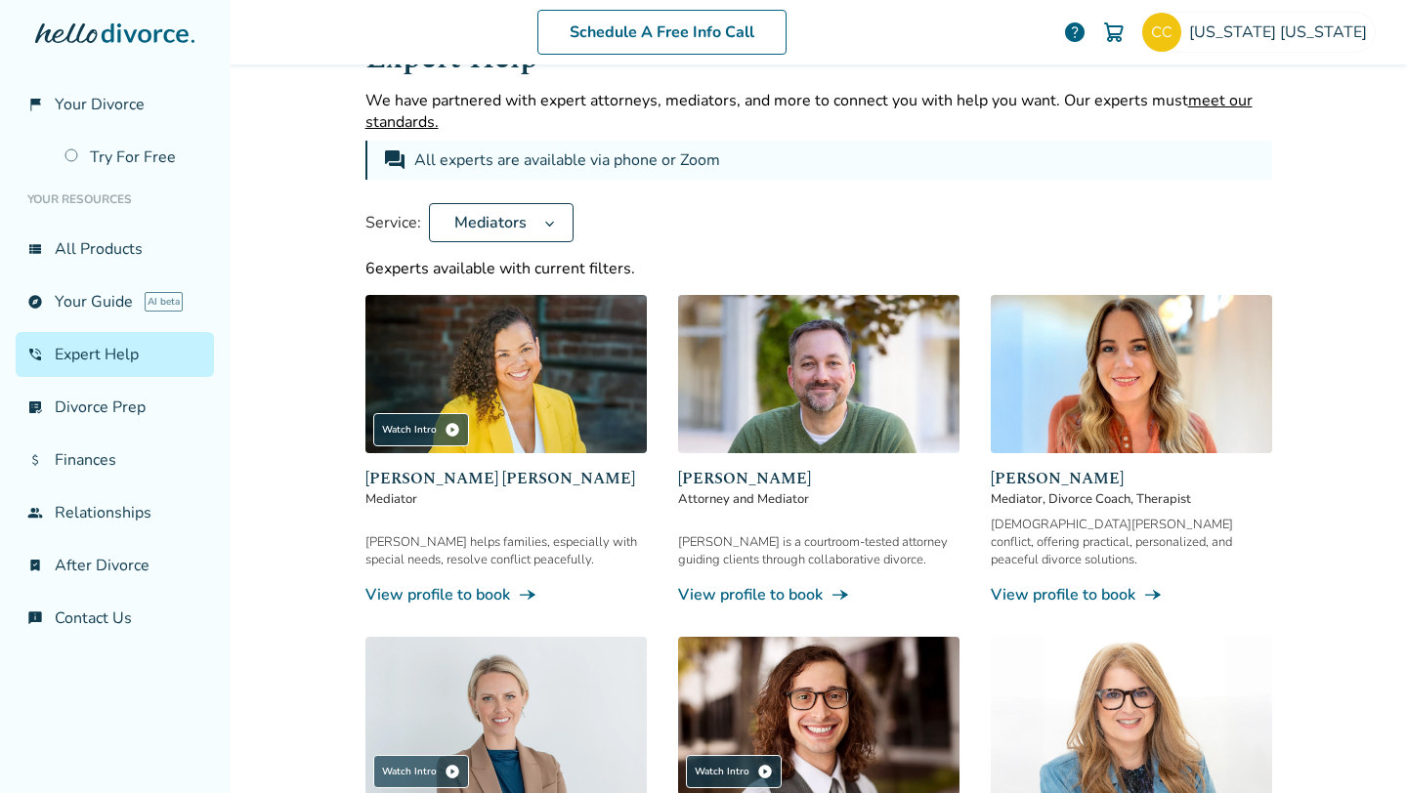
click at [477, 475] on span "Claudia Brown Coulter" at bounding box center [505, 478] width 281 height 23
click at [515, 351] on img at bounding box center [505, 374] width 281 height 158
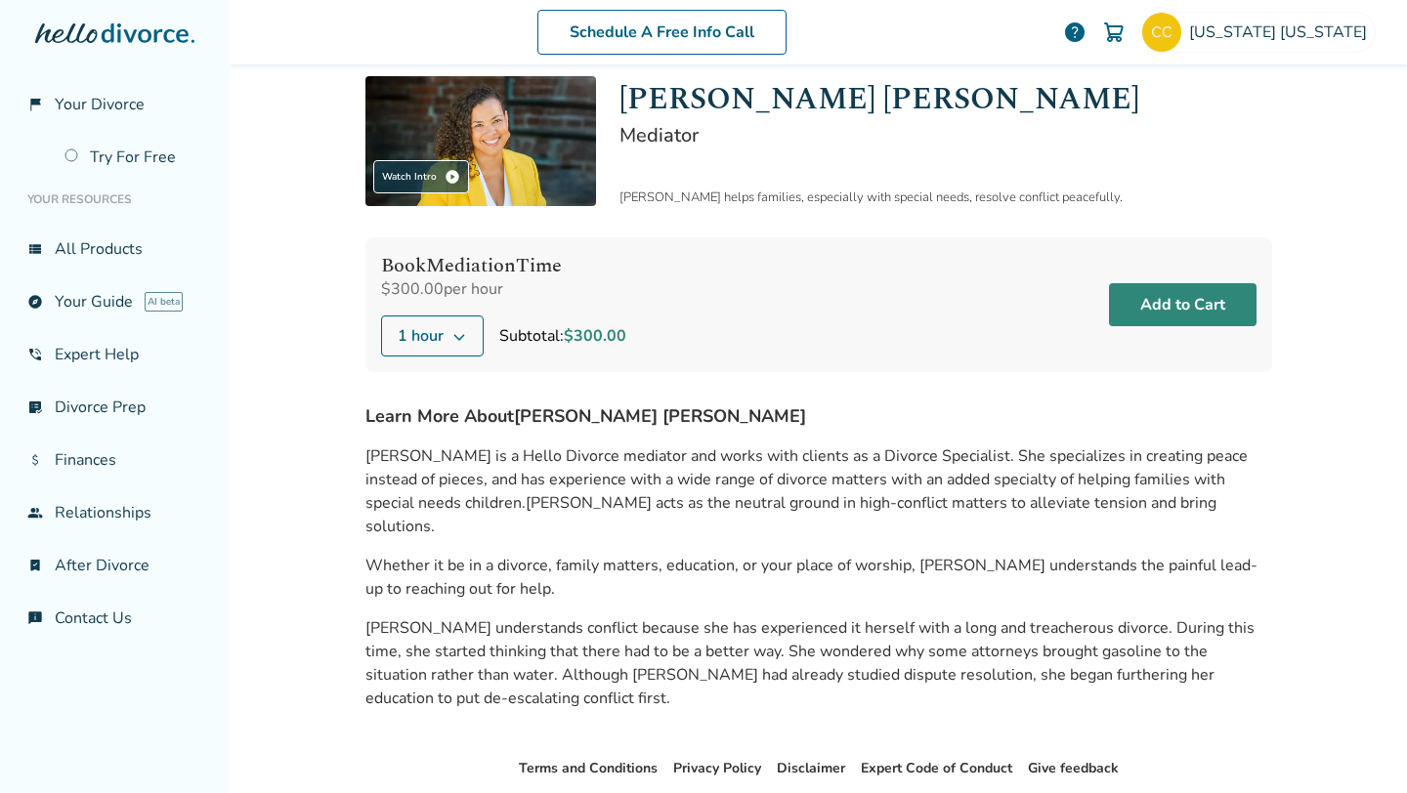
click at [1213, 310] on button "Add to Cart" at bounding box center [1183, 304] width 148 height 43
click at [1156, 306] on button "Add to Cart" at bounding box center [1183, 304] width 148 height 43
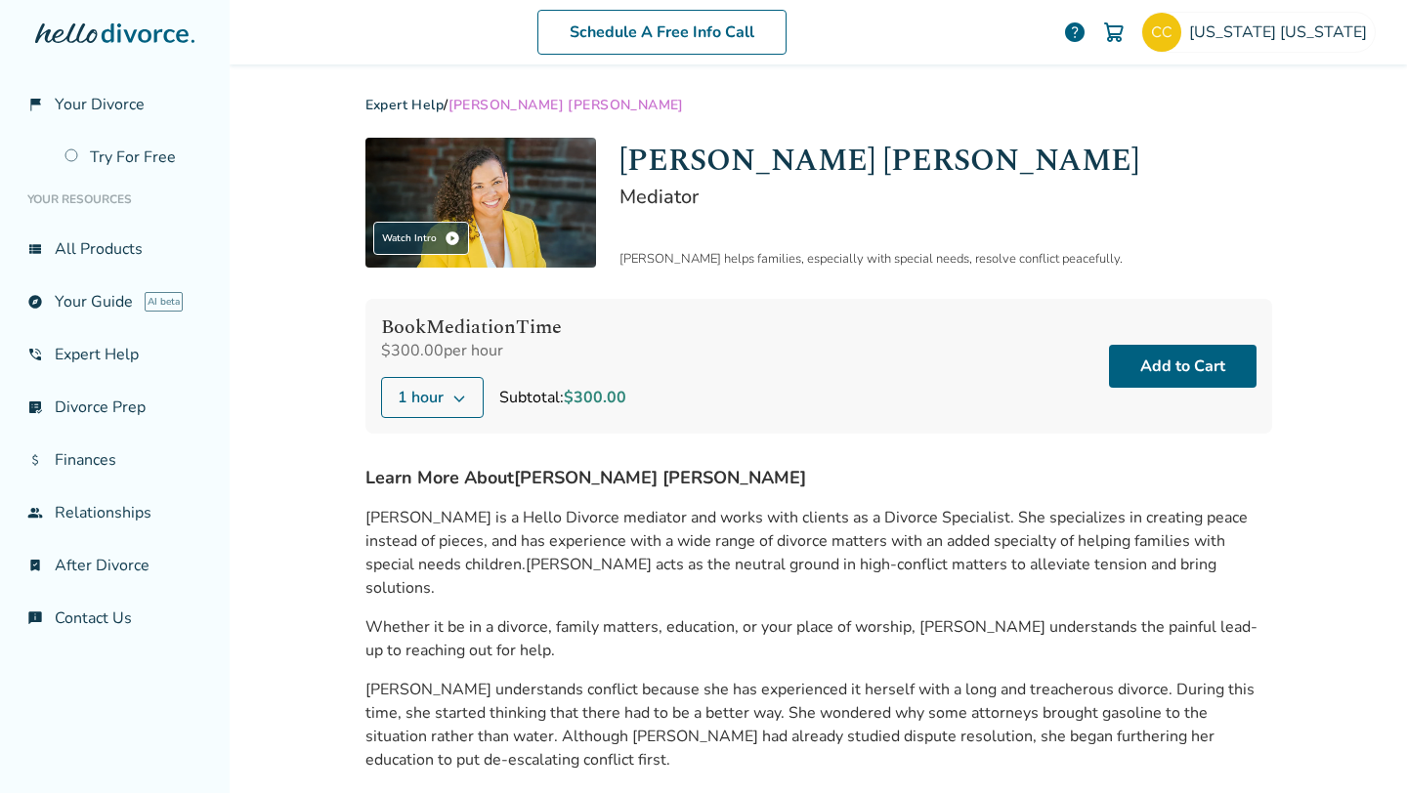
click at [894, 238] on div "Claudia Brown Coulter Mediator Claudia helps families, especially with special …" at bounding box center [945, 203] width 653 height 130
click at [1147, 358] on button "Add to Cart" at bounding box center [1183, 366] width 148 height 43
click at [1204, 375] on button "Add to Cart" at bounding box center [1183, 366] width 148 height 43
click at [1167, 364] on button "Add to Cart" at bounding box center [1183, 366] width 148 height 43
click at [1195, 376] on button "Add to Cart" at bounding box center [1183, 366] width 148 height 43
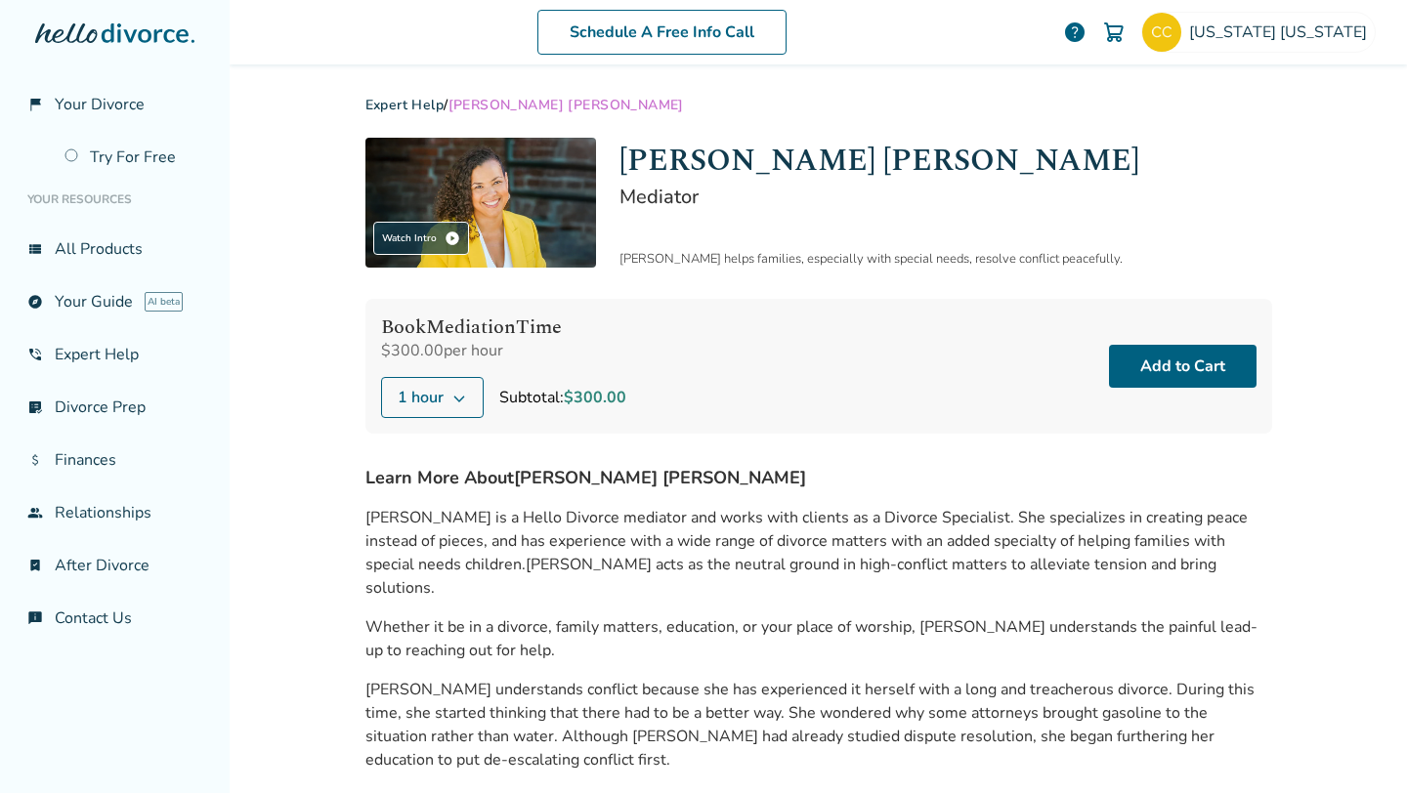
drag, startPoint x: 377, startPoint y: 329, endPoint x: 578, endPoint y: 329, distance: 201.2
click at [578, 329] on div "Book Mediation Time $300.00 per hour 1 hour Subtotal: $300.00 Add to Cart" at bounding box center [818, 366] width 906 height 135
copy h4 "Book Mediation Time"
click at [731, 441] on div "Watch Intro play_circle Claudia Brown Coulter Mediator Claudia helps families, …" at bounding box center [818, 463] width 906 height 650
click at [1152, 345] on button "Add to Cart" at bounding box center [1183, 366] width 148 height 43
